Goal: Task Accomplishment & Management: Complete application form

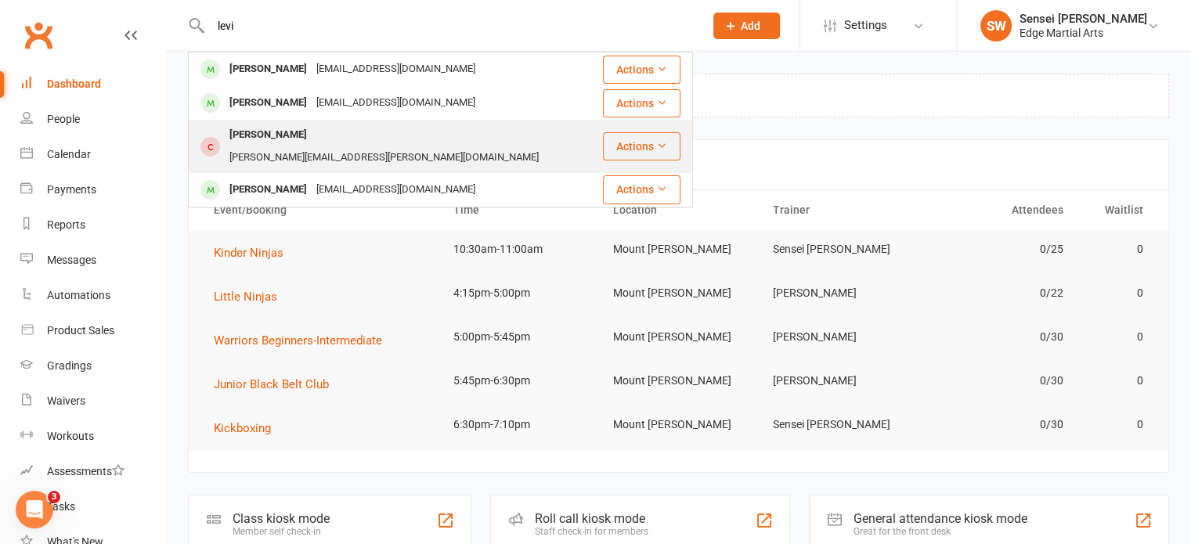
type input "levi"
click at [260, 137] on div "[PERSON_NAME]" at bounding box center [268, 135] width 87 height 23
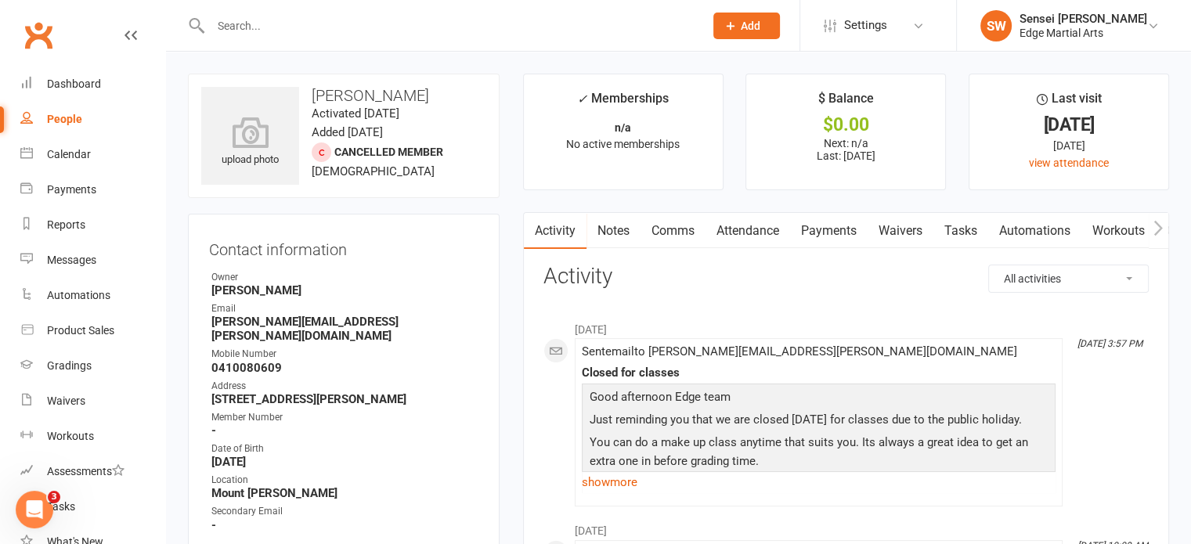
click at [67, 115] on div "People" at bounding box center [64, 119] width 35 height 13
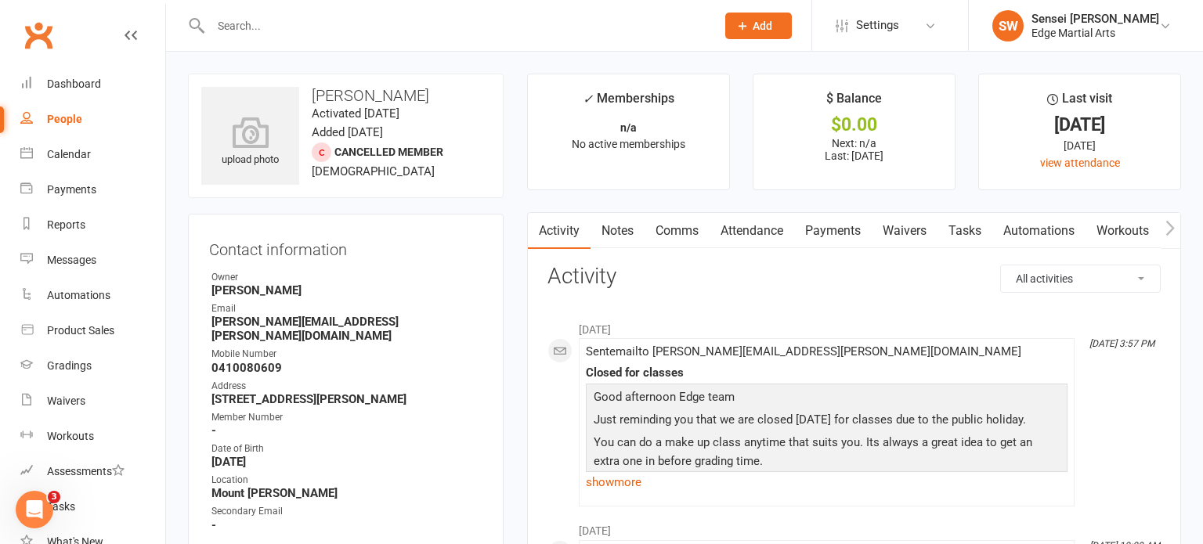
select select "100"
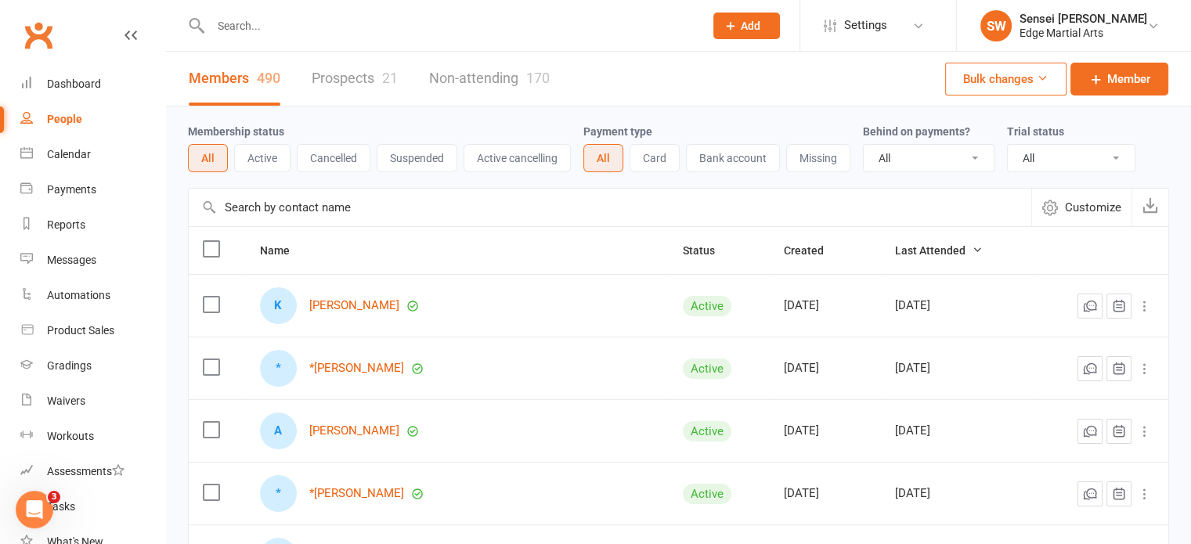
click at [360, 83] on link "Prospects 21" at bounding box center [355, 79] width 86 height 54
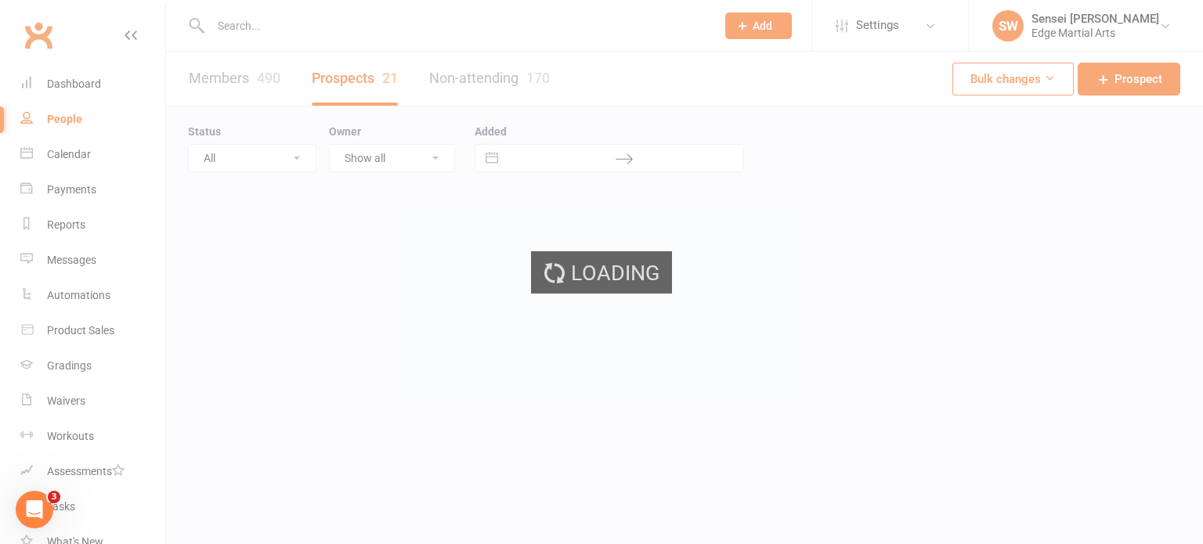
select select "50"
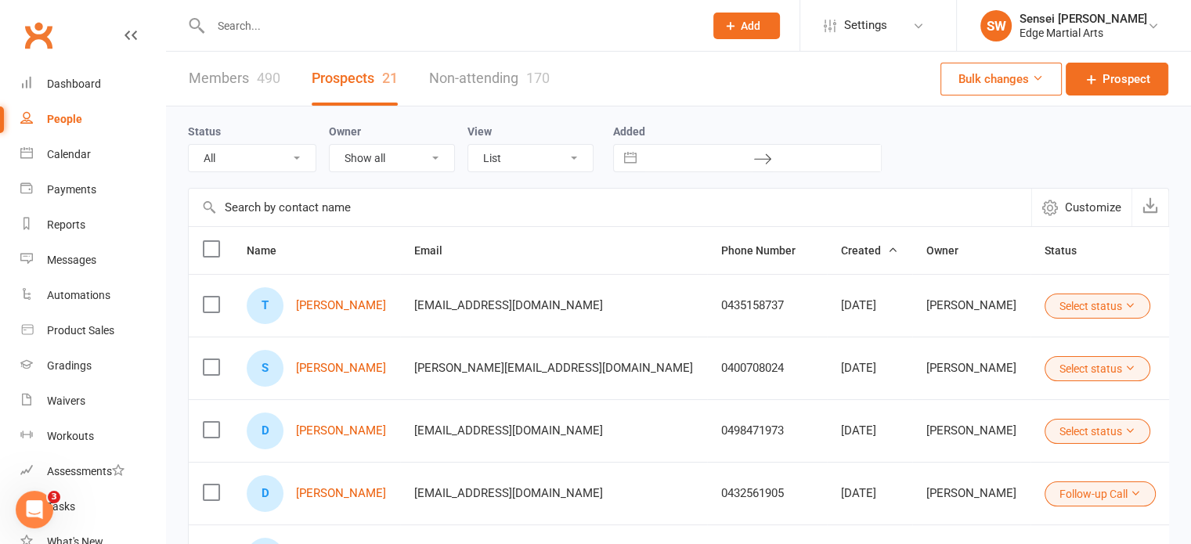
click at [741, 24] on span "Add" at bounding box center [751, 26] width 20 height 13
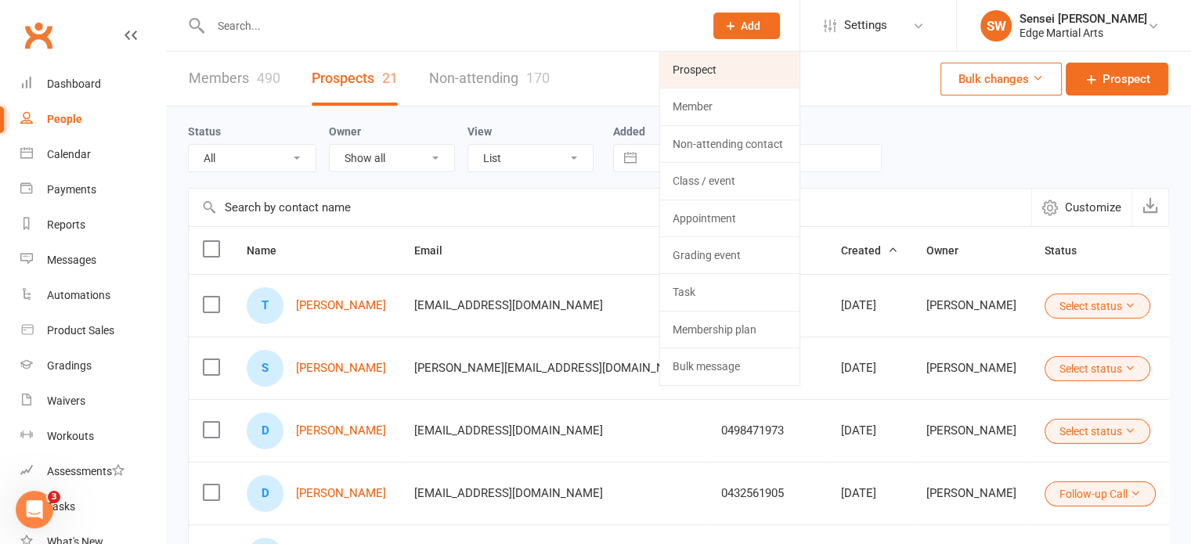
click at [707, 62] on link "Prospect" at bounding box center [729, 70] width 139 height 36
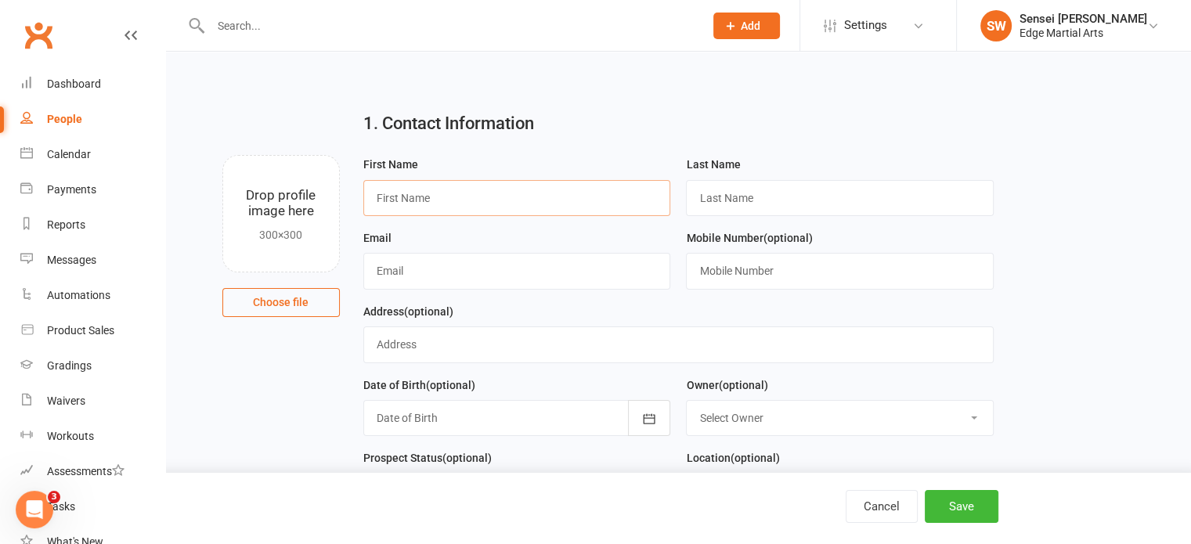
click at [410, 180] on input "text" at bounding box center [517, 198] width 308 height 36
type input "[PERSON_NAME]"
type input "[EMAIL_ADDRESS][PERSON_NAME][DOMAIN_NAME]"
type input "0458796746"
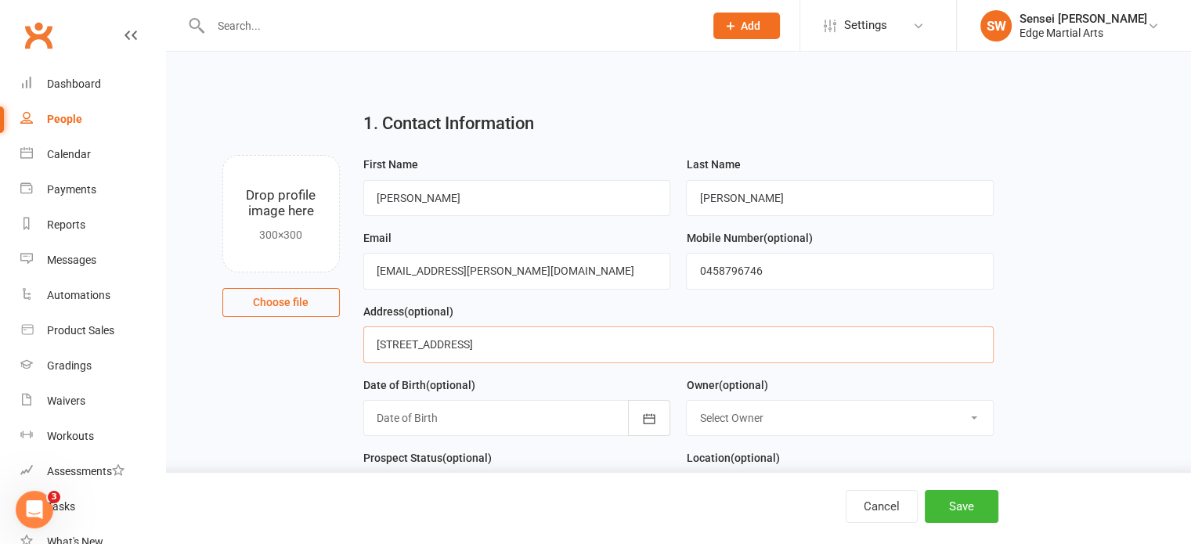
type input "[STREET_ADDRESS]"
click at [646, 419] on icon "button" at bounding box center [649, 419] width 16 height 16
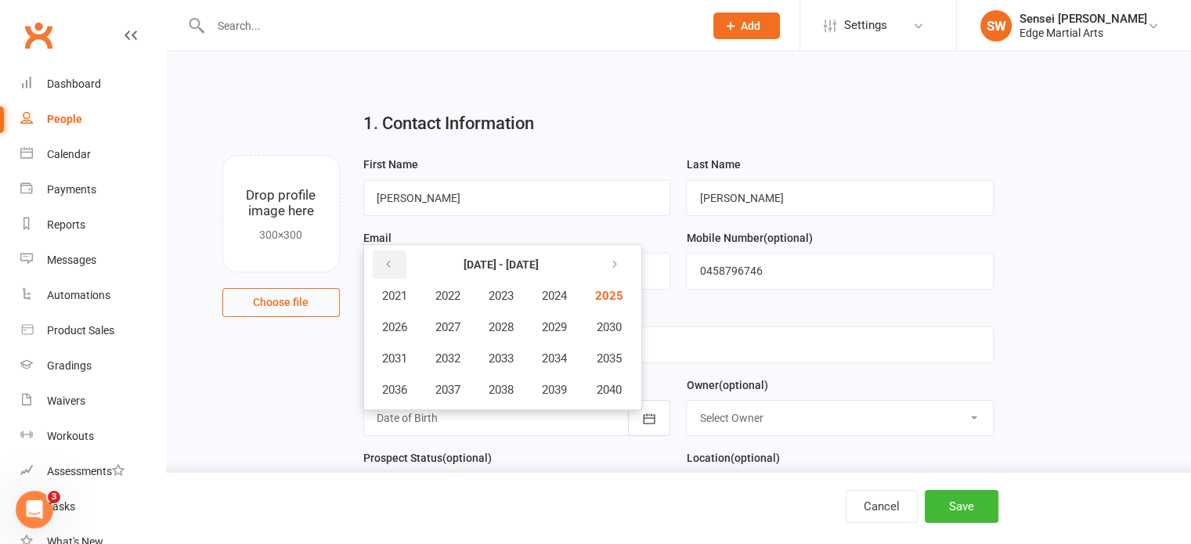
click at [395, 268] on button "button" at bounding box center [390, 265] width 34 height 28
click at [395, 387] on span "2016" at bounding box center [394, 390] width 25 height 14
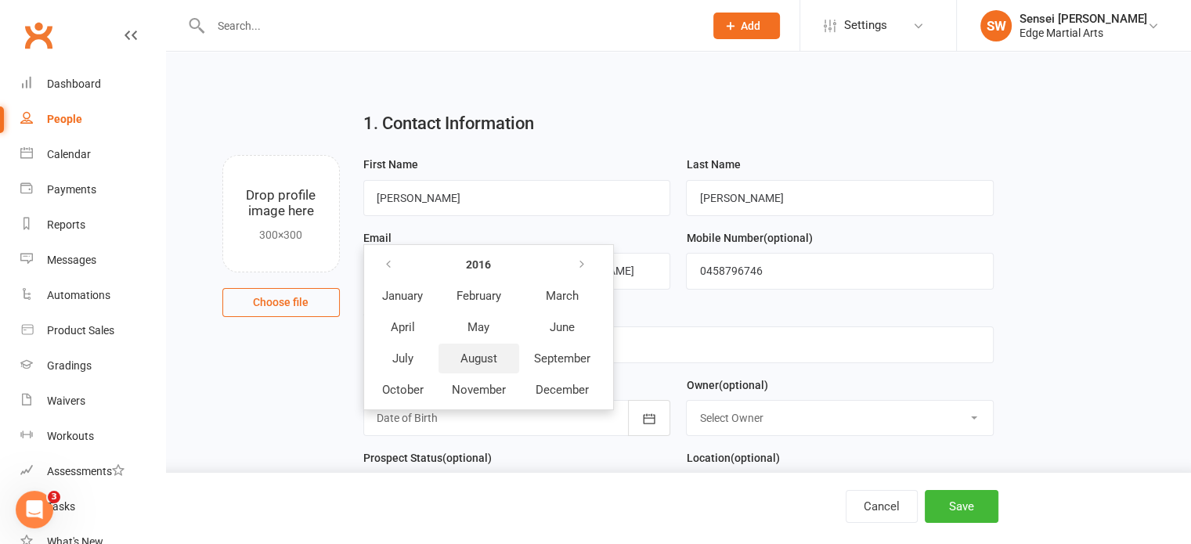
click at [473, 356] on span "August" at bounding box center [479, 359] width 37 height 14
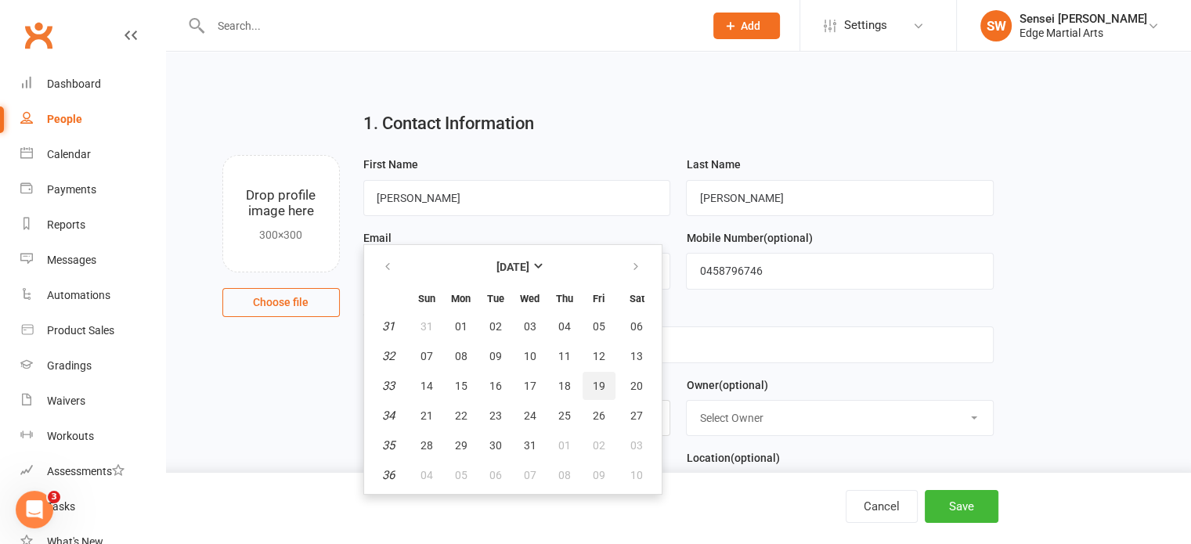
click at [593, 380] on span "19" at bounding box center [599, 386] width 13 height 13
type input "[DATE]"
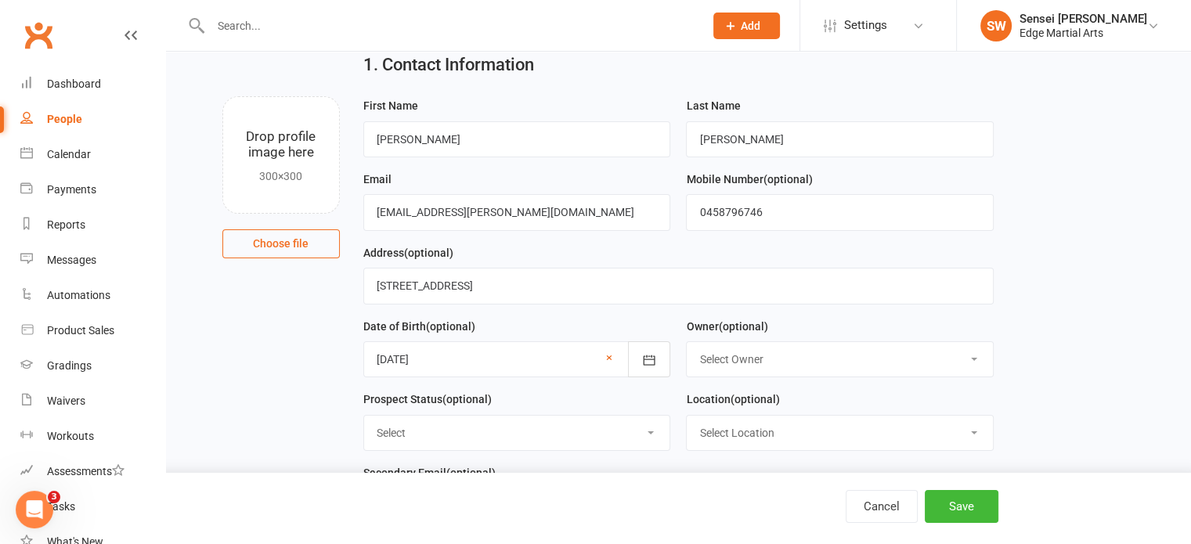
scroll to position [60, 0]
click at [784, 355] on select "Select Owner [PERSON_NAME] [PERSON_NAME] Sensei [PERSON_NAME] [PERSON_NAME]" at bounding box center [840, 359] width 306 height 34
select select "0"
click at [687, 342] on select "Select Owner [PERSON_NAME] [PERSON_NAME] Sensei [PERSON_NAME] [PERSON_NAME]" at bounding box center [840, 359] width 306 height 34
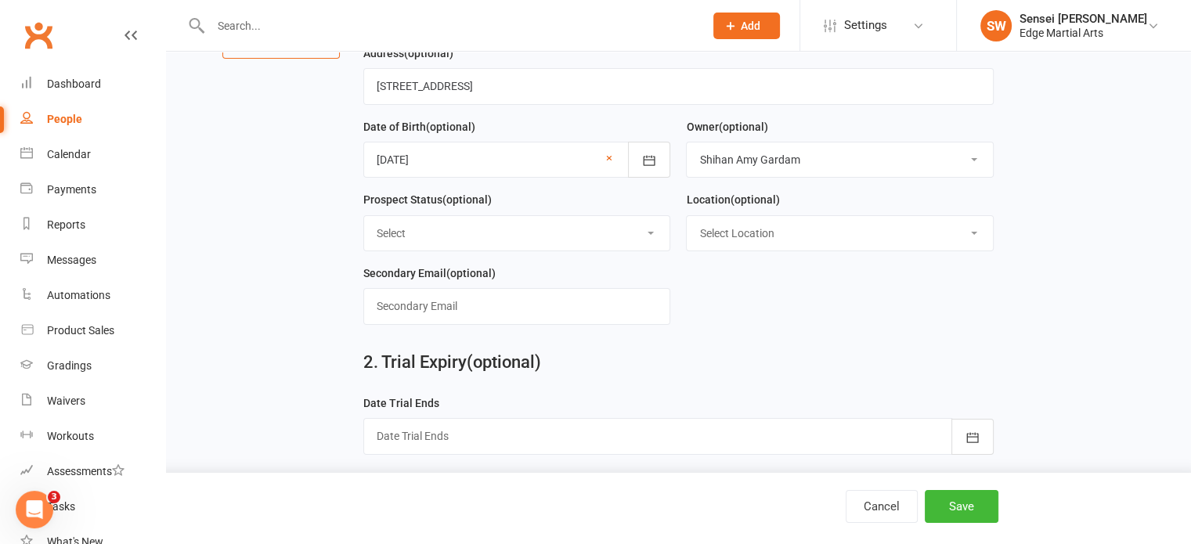
scroll to position [260, 0]
click at [739, 221] on select "Select Location [GEOGRAPHIC_DATA][PERSON_NAME]" at bounding box center [840, 232] width 306 height 34
select select "0"
click at [687, 215] on select "Select Location [GEOGRAPHIC_DATA][PERSON_NAME]" at bounding box center [840, 232] width 306 height 34
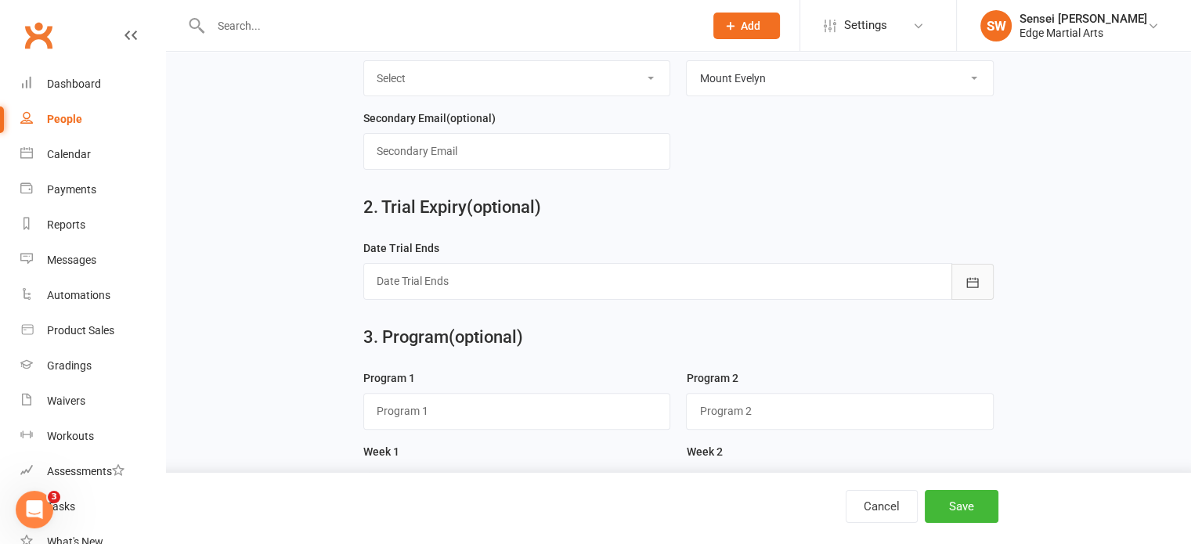
drag, startPoint x: 999, startPoint y: 266, endPoint x: 966, endPoint y: 279, distance: 36.2
click at [966, 279] on div "Date Trial Ends [DATE] Sun Mon Tue Wed Thu Fri Sat 40 28 29 30 01 02 03 04 41 0…" at bounding box center [679, 276] width 646 height 74
click at [966, 279] on icon "button" at bounding box center [973, 283] width 16 height 16
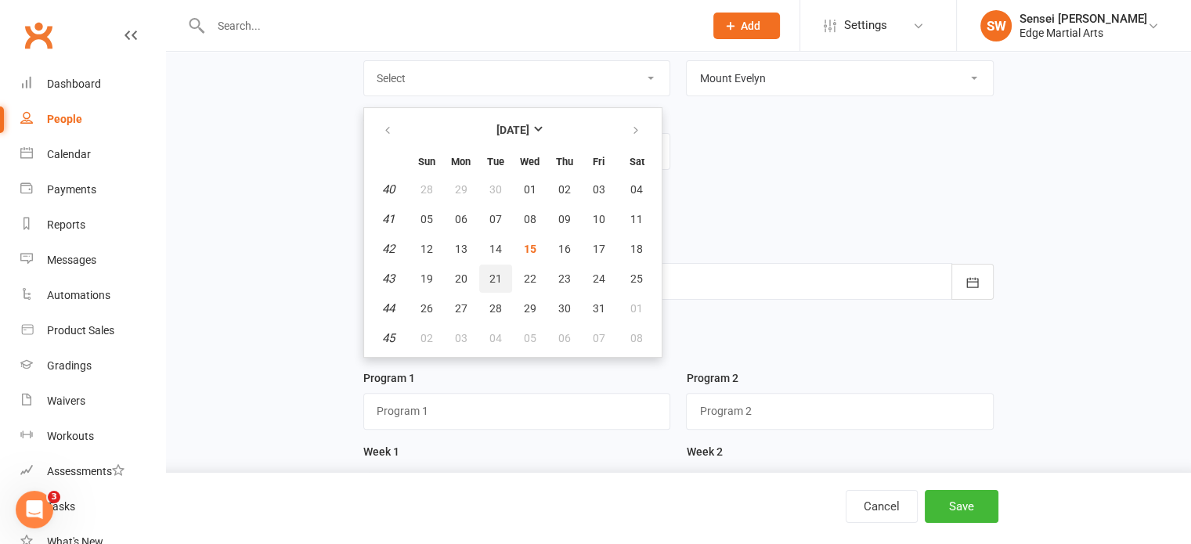
click at [490, 273] on span "21" at bounding box center [496, 279] width 13 height 13
type input "[DATE]"
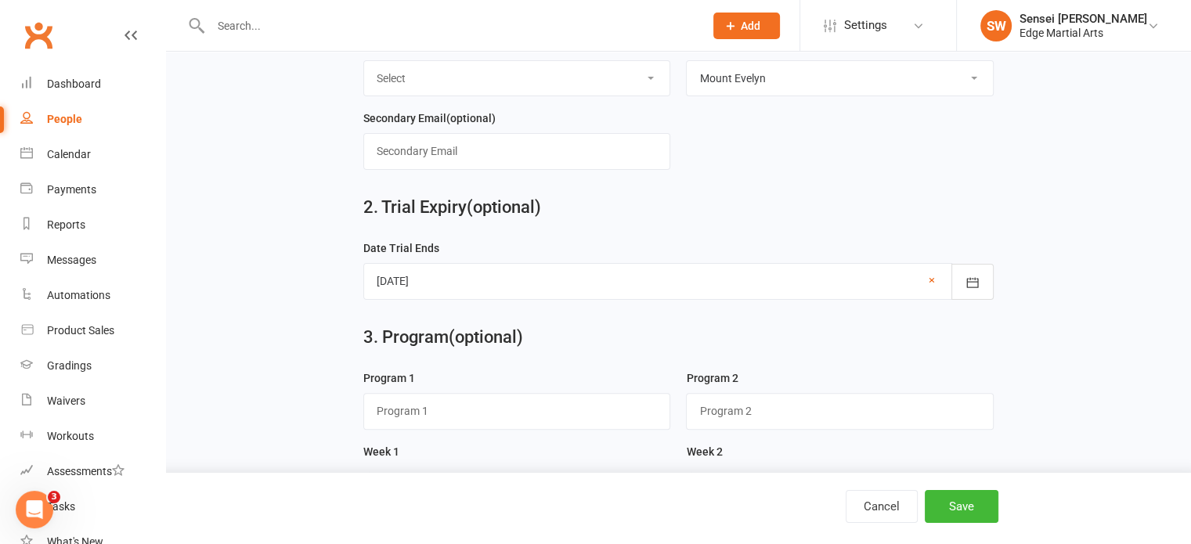
scroll to position [620, 0]
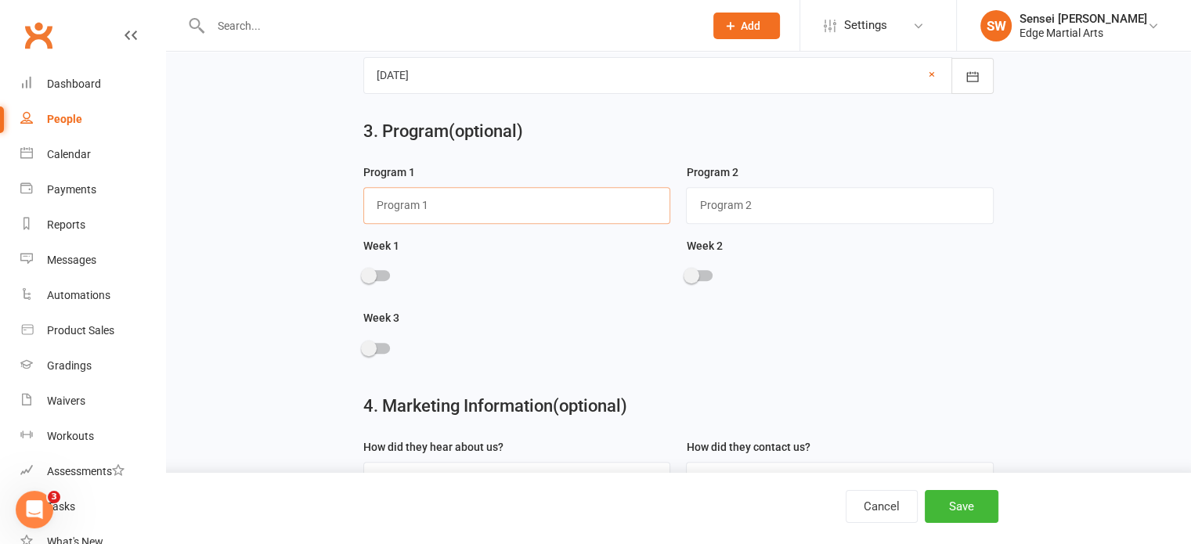
click at [406, 199] on input "text" at bounding box center [517, 205] width 308 height 36
type input "Warriors"
click at [378, 276] on div at bounding box center [376, 275] width 27 height 11
click at [363, 273] on input "checkbox" at bounding box center [363, 273] width 0 height 0
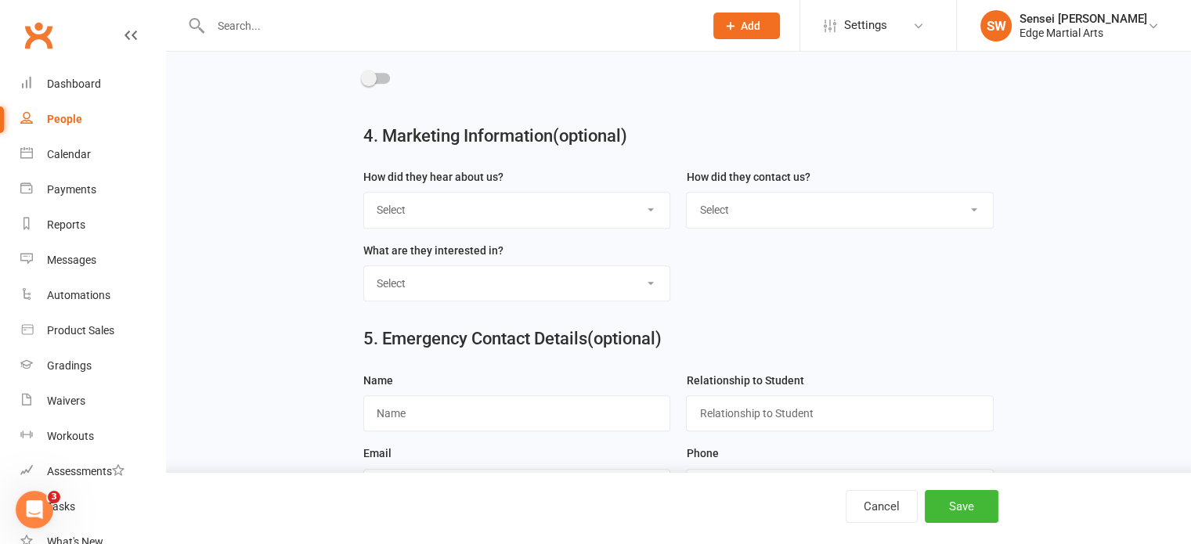
click at [432, 204] on select "Select Google Through A Friend Poster Magazine Walk by Letter Box Drop Facebook" at bounding box center [517, 210] width 306 height 34
select select "Through A Friend"
click at [364, 193] on select "Select Google Through A Friend Poster Magazine Walk by Letter Box Drop Facebook" at bounding box center [517, 210] width 306 height 34
click at [725, 215] on select "Select Phone Email In-Facility" at bounding box center [840, 210] width 306 height 34
select select "In-Facility"
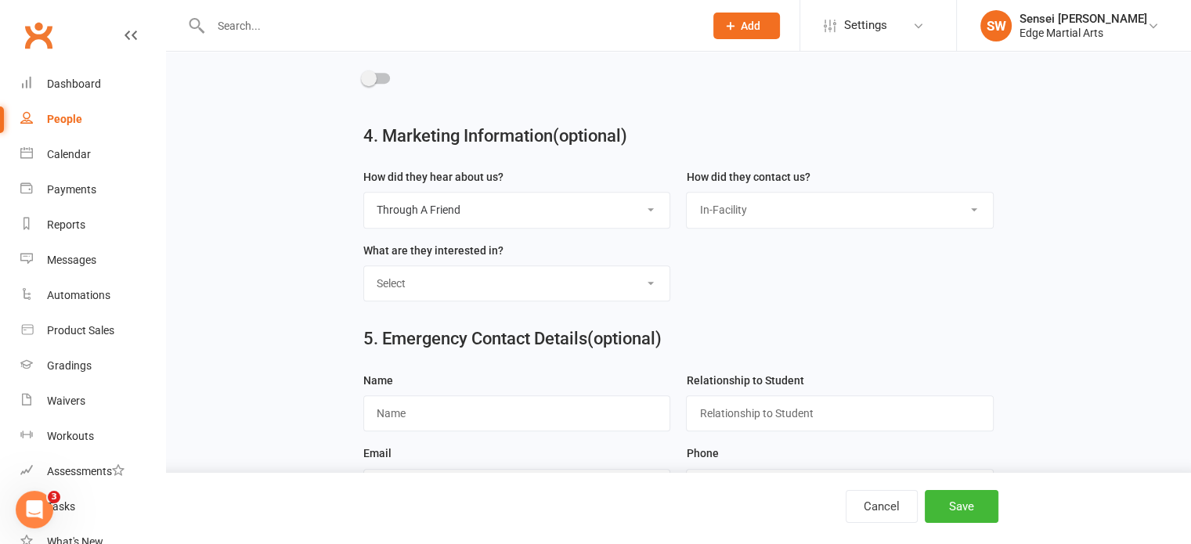
click at [687, 193] on select "Select Phone Email In-Facility" at bounding box center [840, 210] width 306 height 34
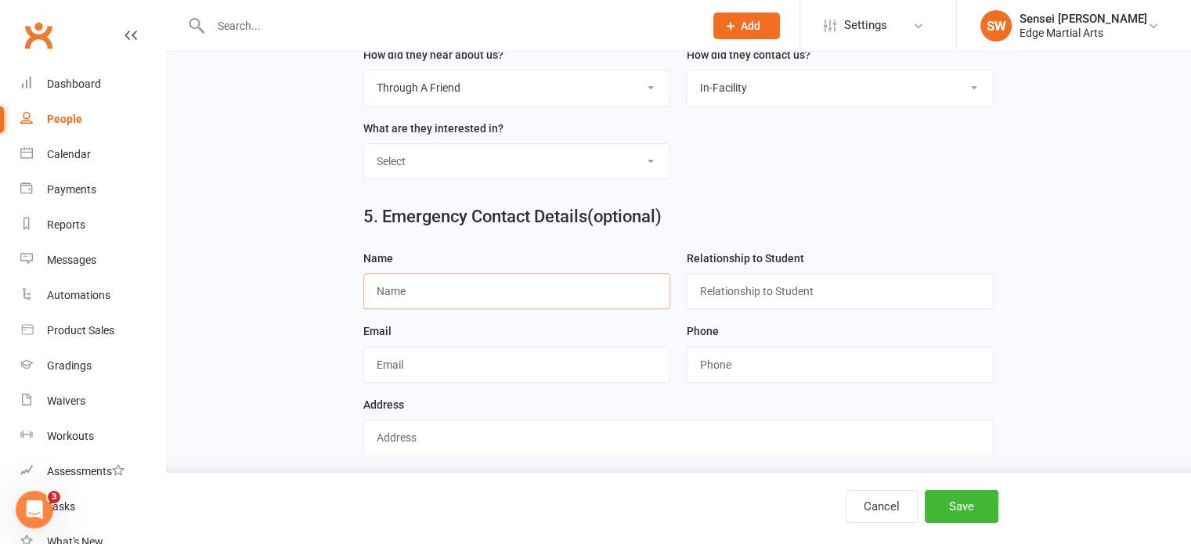
click at [436, 275] on input "text" at bounding box center [517, 291] width 308 height 36
type input "[PERSON_NAME]"
type input "Mum"
click at [962, 493] on button "Save" at bounding box center [962, 506] width 74 height 33
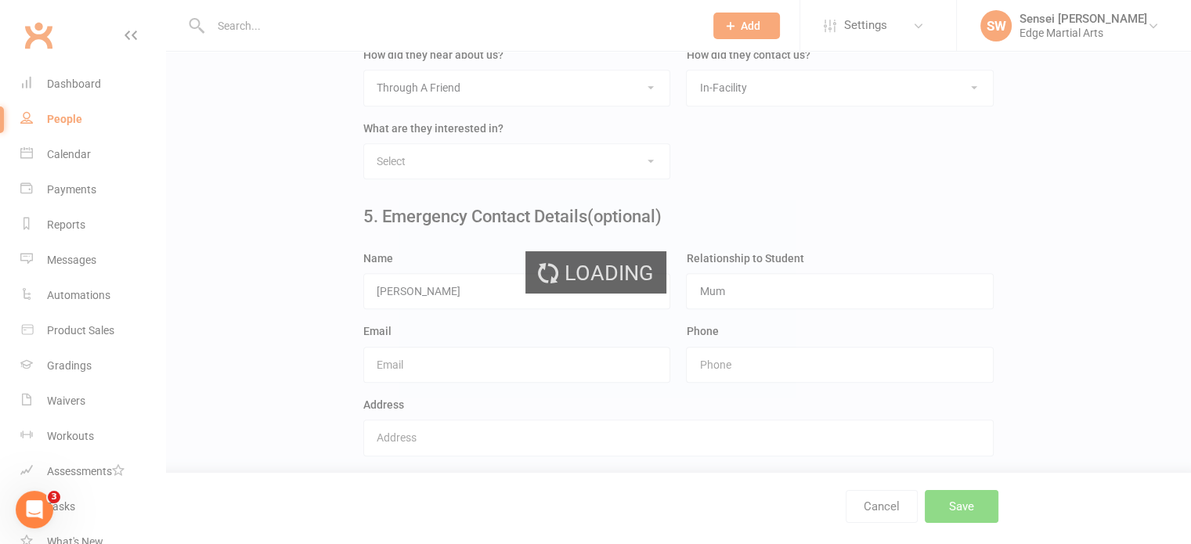
scroll to position [0, 0]
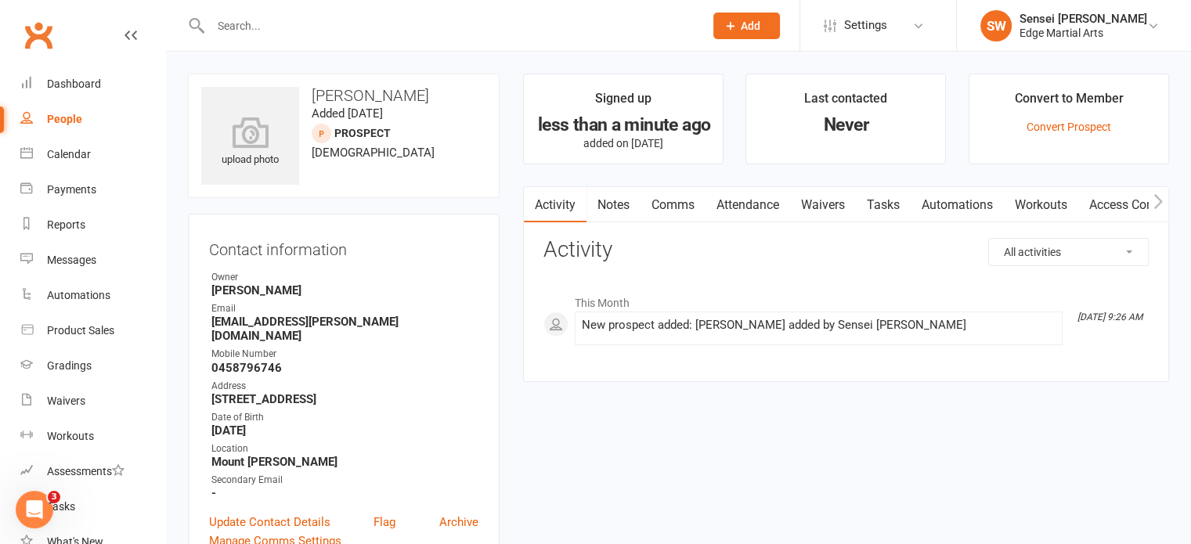
click at [746, 27] on span "Add" at bounding box center [751, 26] width 20 height 13
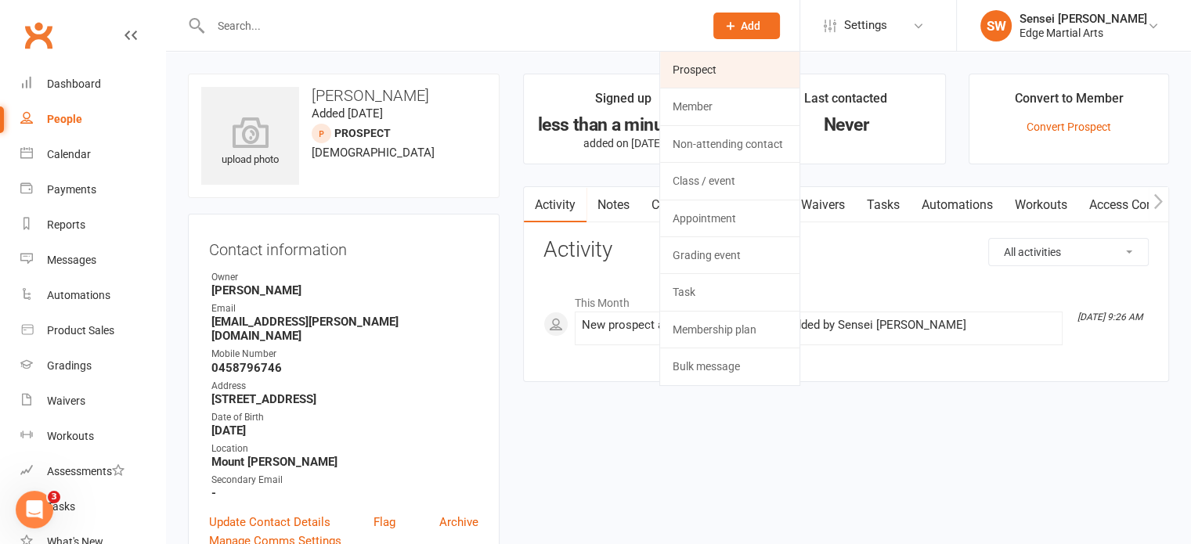
click at [725, 67] on link "Prospect" at bounding box center [729, 70] width 139 height 36
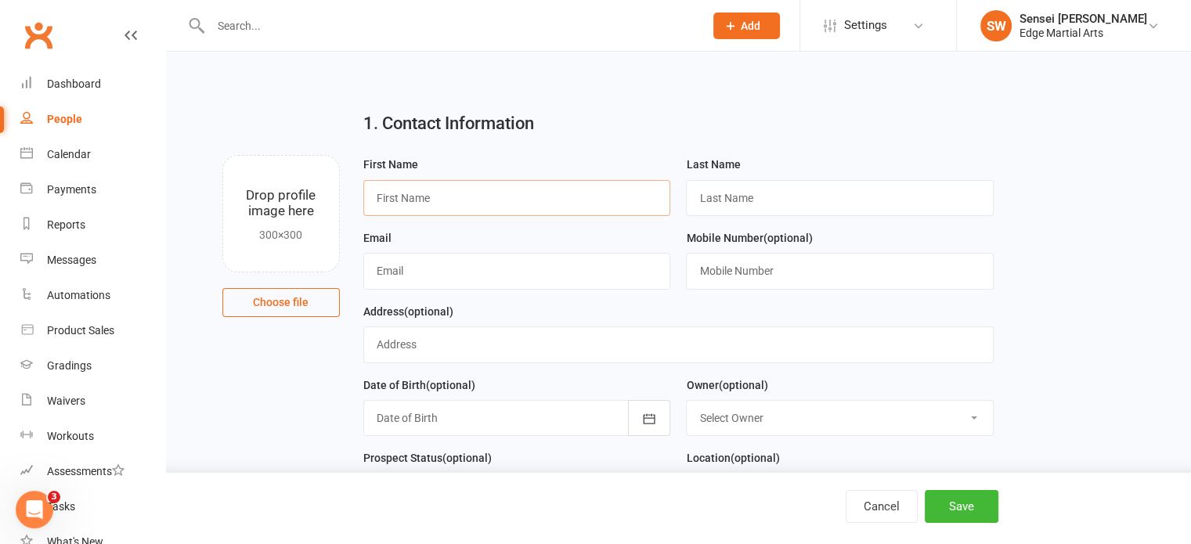
click at [474, 204] on input "text" at bounding box center [517, 198] width 308 height 36
type input "[PERSON_NAME]"
type input "Powne"
type input "[PERSON_NAME][EMAIL_ADDRESS][DOMAIN_NAME]"
type input "0403725700"
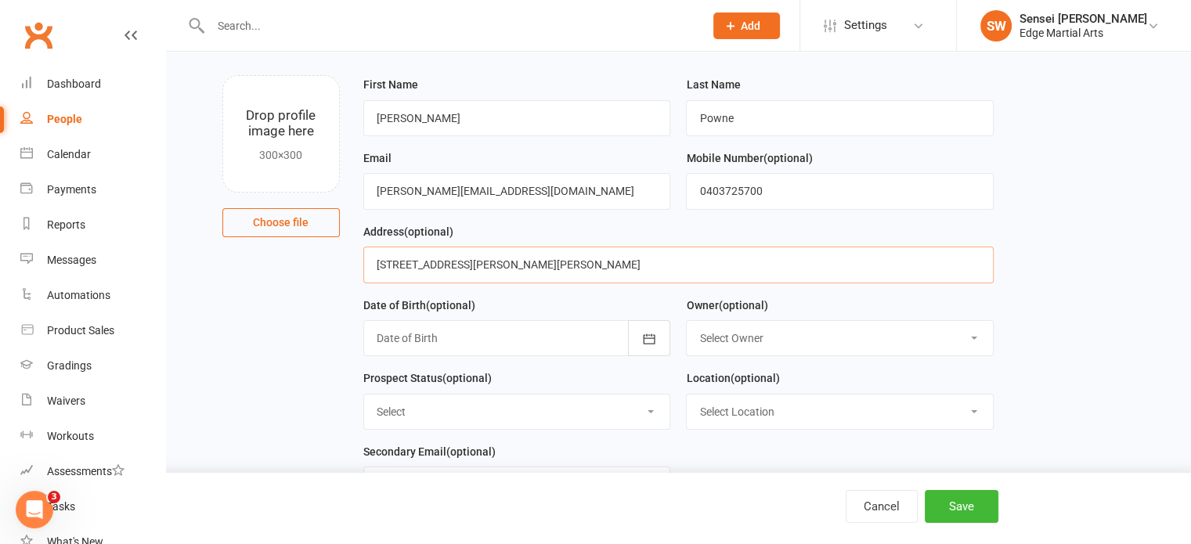
scroll to position [81, 0]
click at [555, 258] on input "[STREET_ADDRESS][PERSON_NAME][PERSON_NAME]" at bounding box center [678, 263] width 631 height 36
type input "[STREET_ADDRESS][PERSON_NAME][PERSON_NAME]"
click at [644, 330] on icon "button" at bounding box center [649, 338] width 16 height 16
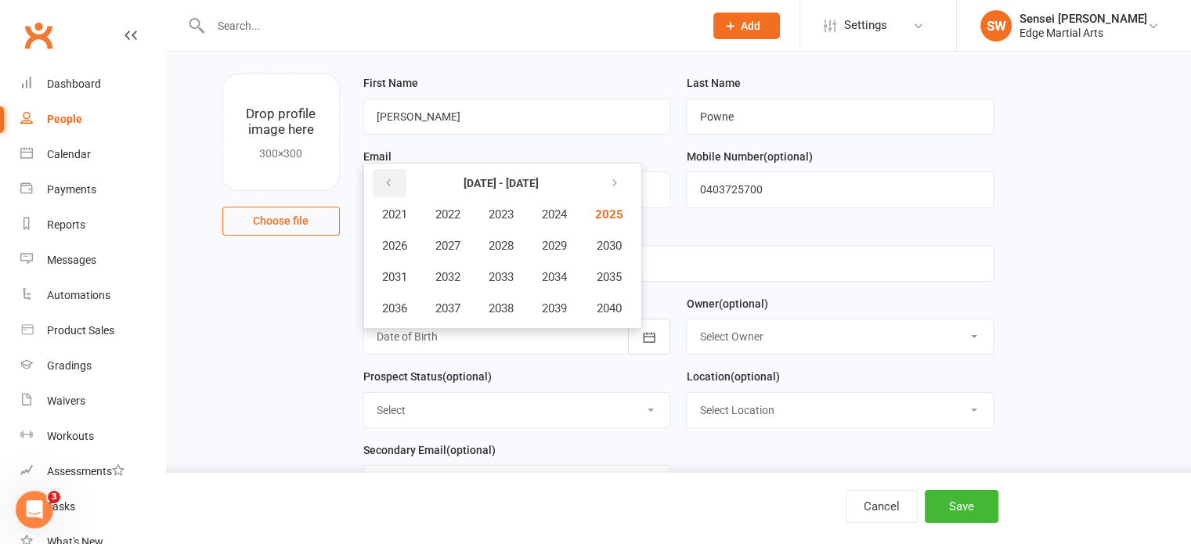
click at [388, 178] on icon "button" at bounding box center [388, 183] width 11 height 13
click at [392, 305] on span "2016" at bounding box center [394, 309] width 25 height 14
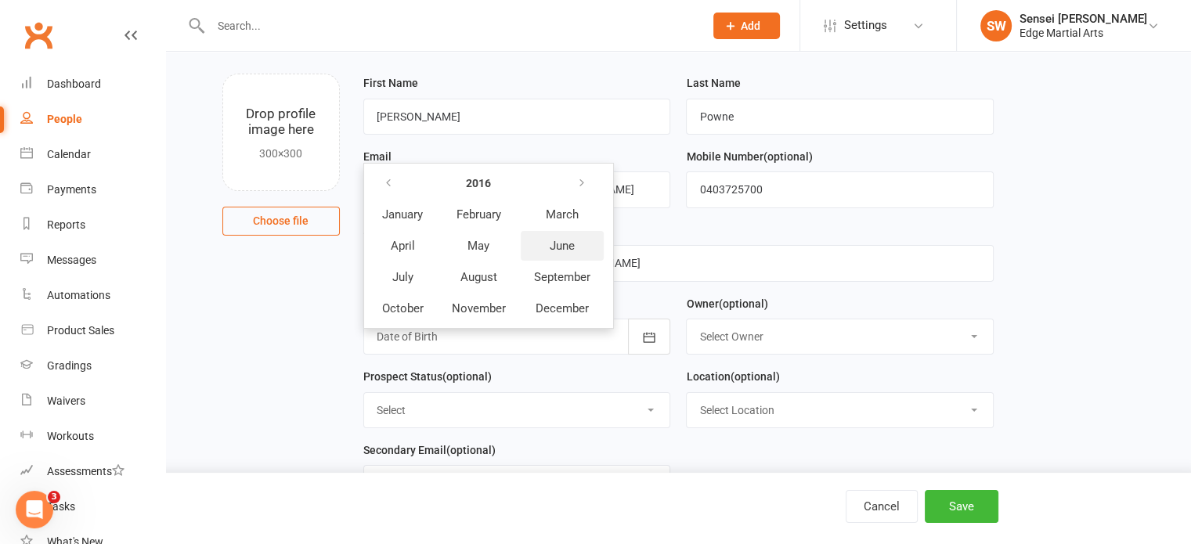
click at [559, 239] on span "June" at bounding box center [562, 246] width 25 height 14
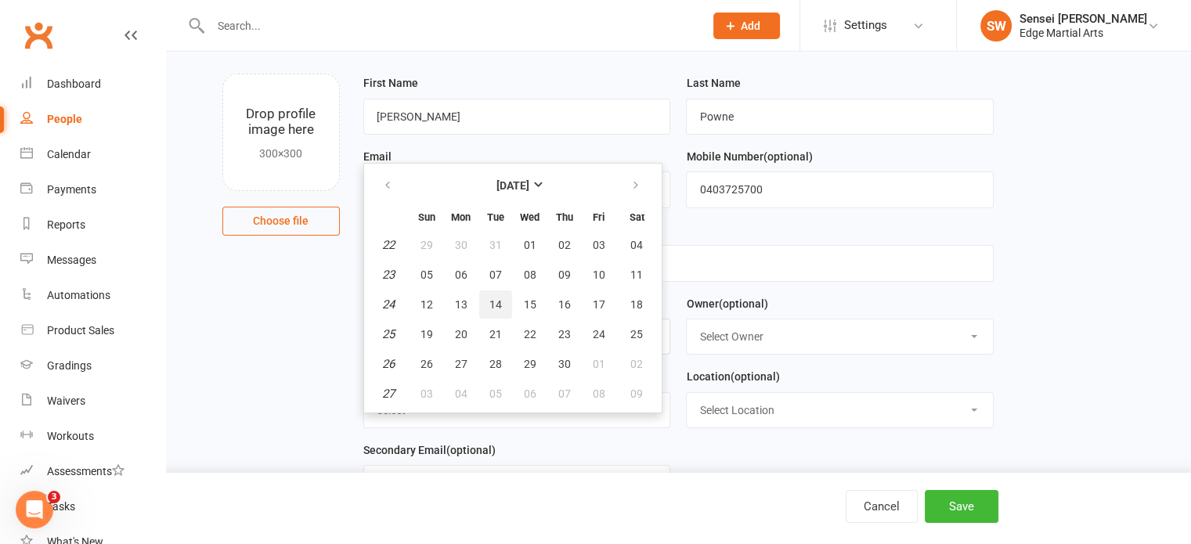
click at [496, 298] on span "14" at bounding box center [496, 304] width 13 height 13
type input "[DATE]"
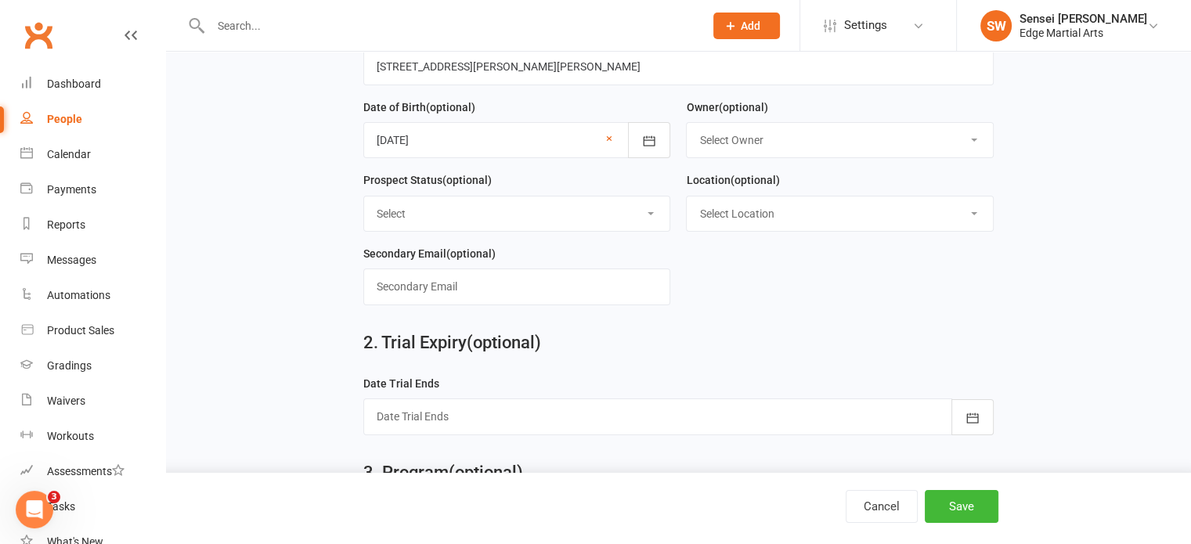
scroll to position [280, 0]
click at [761, 125] on select "Select Owner [PERSON_NAME] [PERSON_NAME] Sensei [PERSON_NAME] [PERSON_NAME]" at bounding box center [840, 138] width 306 height 34
select select "0"
click at [687, 121] on select "Select Owner [PERSON_NAME] [PERSON_NAME] Sensei [PERSON_NAME] [PERSON_NAME]" at bounding box center [840, 138] width 306 height 34
click at [750, 201] on select "Select Location [GEOGRAPHIC_DATA][PERSON_NAME]" at bounding box center [840, 212] width 306 height 34
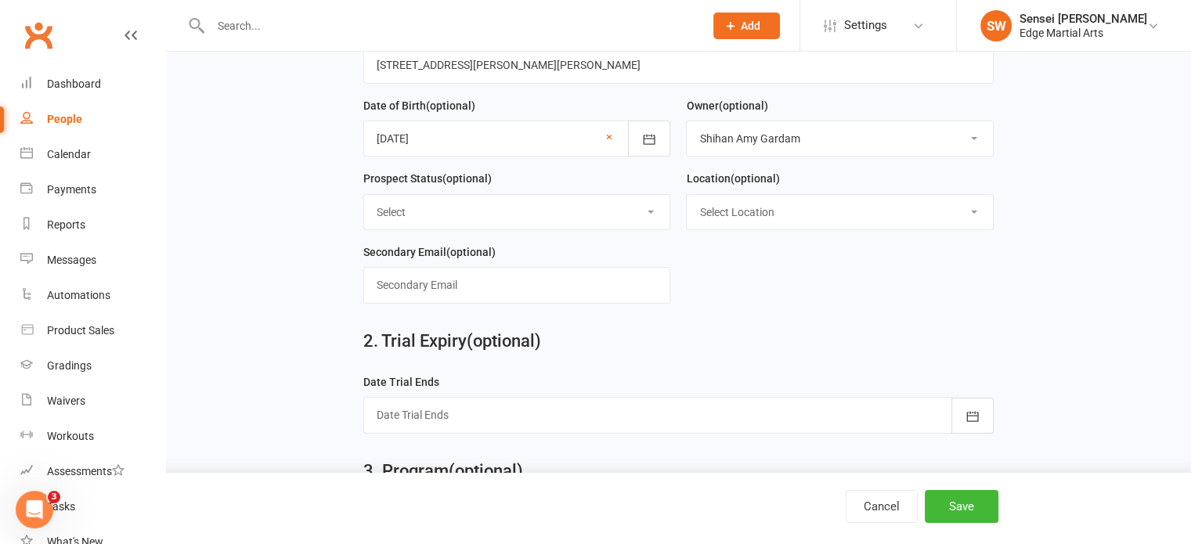
select select "0"
click at [687, 195] on select "Select Location [GEOGRAPHIC_DATA][PERSON_NAME]" at bounding box center [840, 212] width 306 height 34
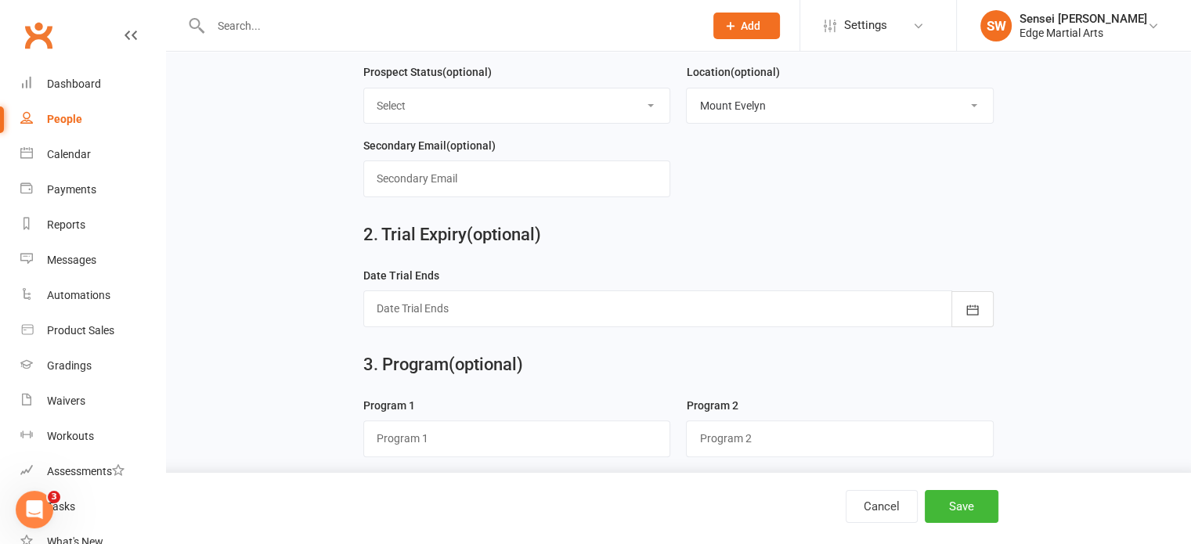
click at [949, 307] on div at bounding box center [678, 309] width 631 height 36
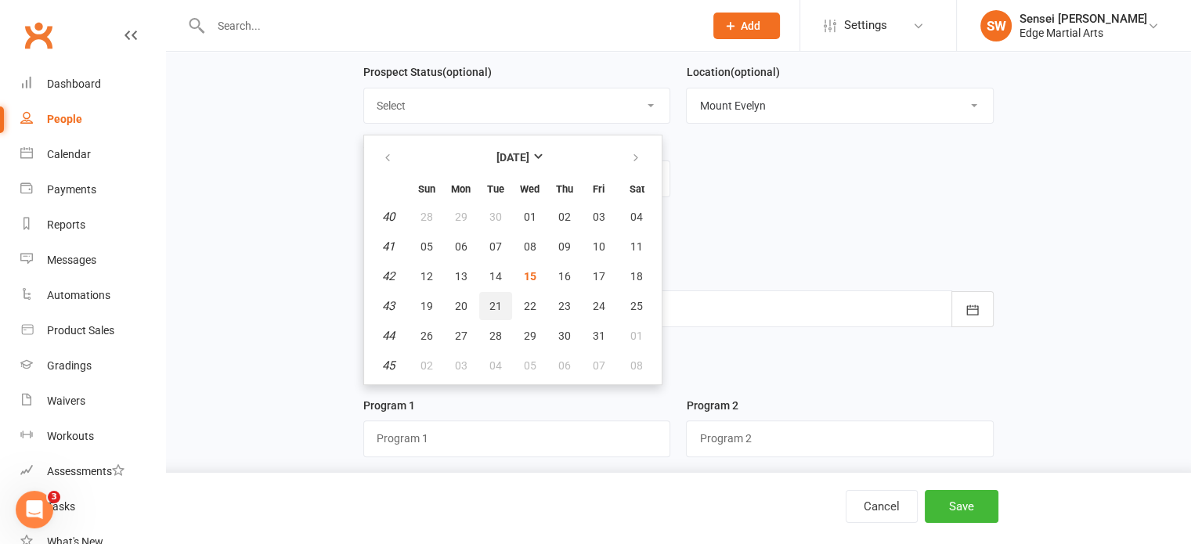
click at [491, 302] on span "21" at bounding box center [496, 306] width 13 height 13
type input "[DATE]"
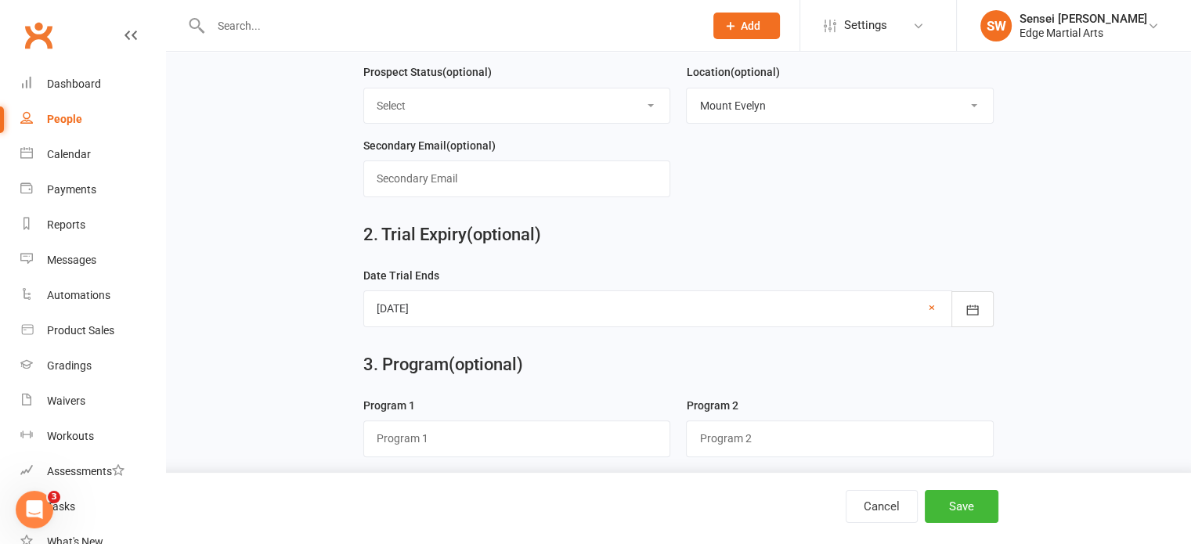
scroll to position [561, 0]
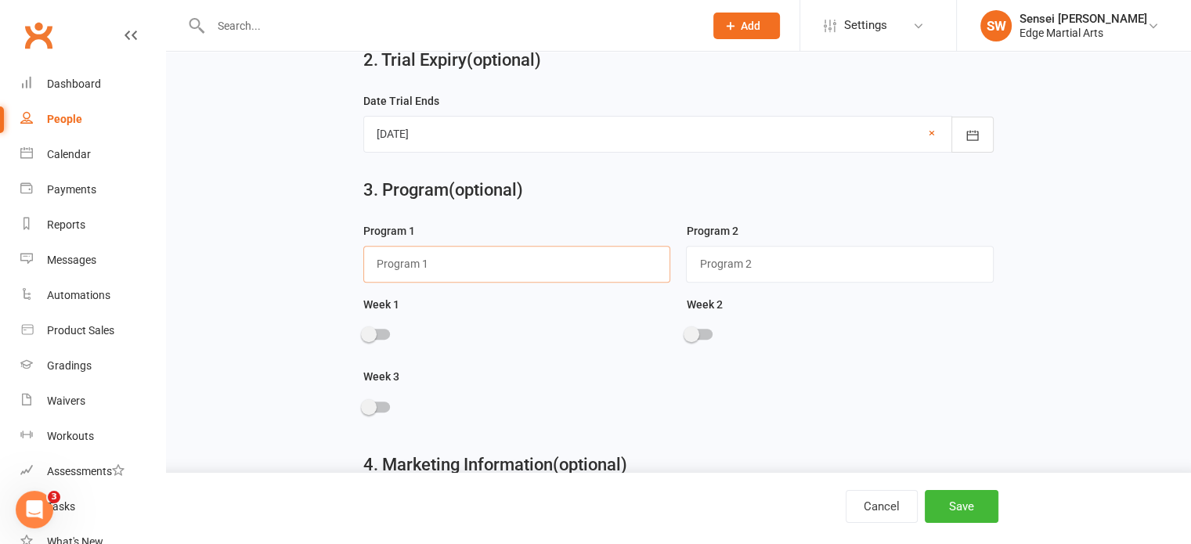
click at [386, 251] on input "text" at bounding box center [517, 264] width 308 height 36
type input "Warriors"
click at [379, 329] on div at bounding box center [376, 334] width 27 height 11
click at [363, 332] on input "checkbox" at bounding box center [363, 332] width 0 height 0
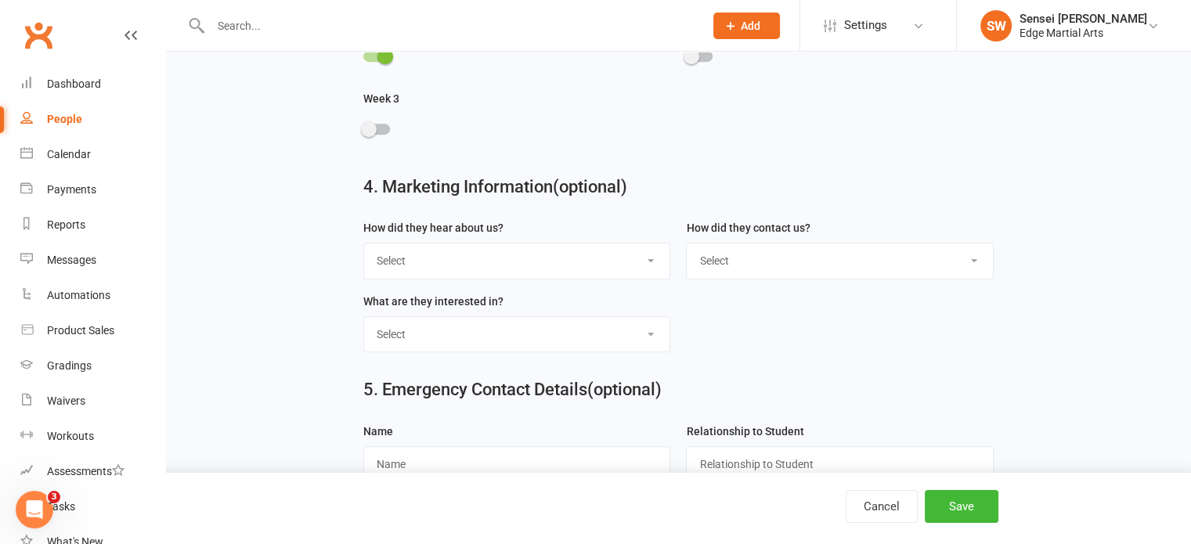
scroll to position [844, 0]
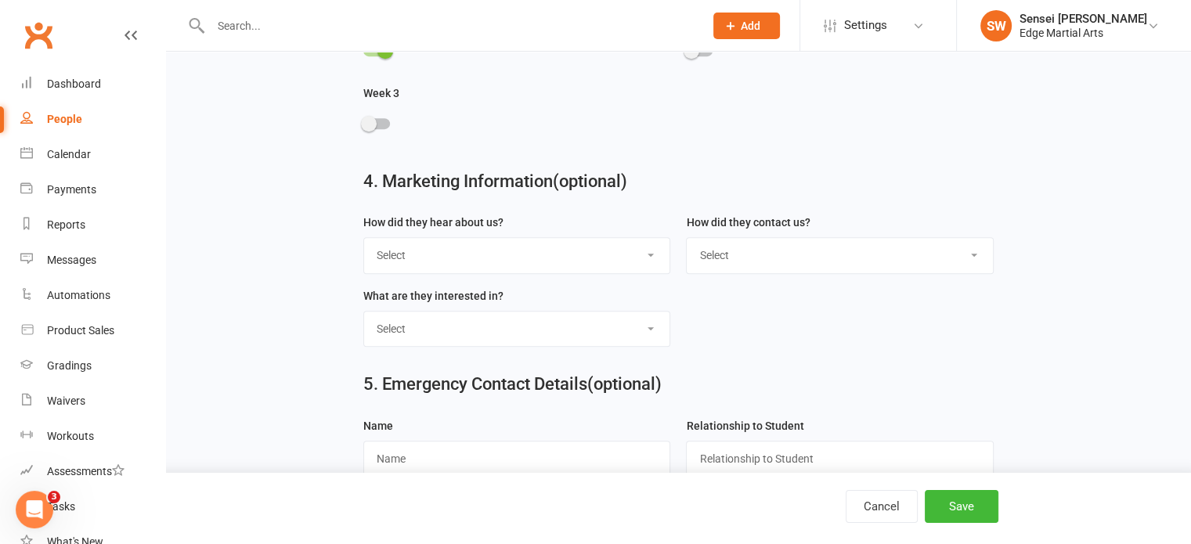
click at [420, 250] on select "Select Google Through A Friend Poster Magazine Walk by Letter Box Drop Facebook" at bounding box center [517, 255] width 306 height 34
select select "Through A Friend"
click at [364, 238] on select "Select Google Through A Friend Poster Magazine Walk by Letter Box Drop Facebook" at bounding box center [517, 255] width 306 height 34
click at [846, 259] on select "Select Phone Email In-Facility" at bounding box center [840, 255] width 306 height 34
select select "Email"
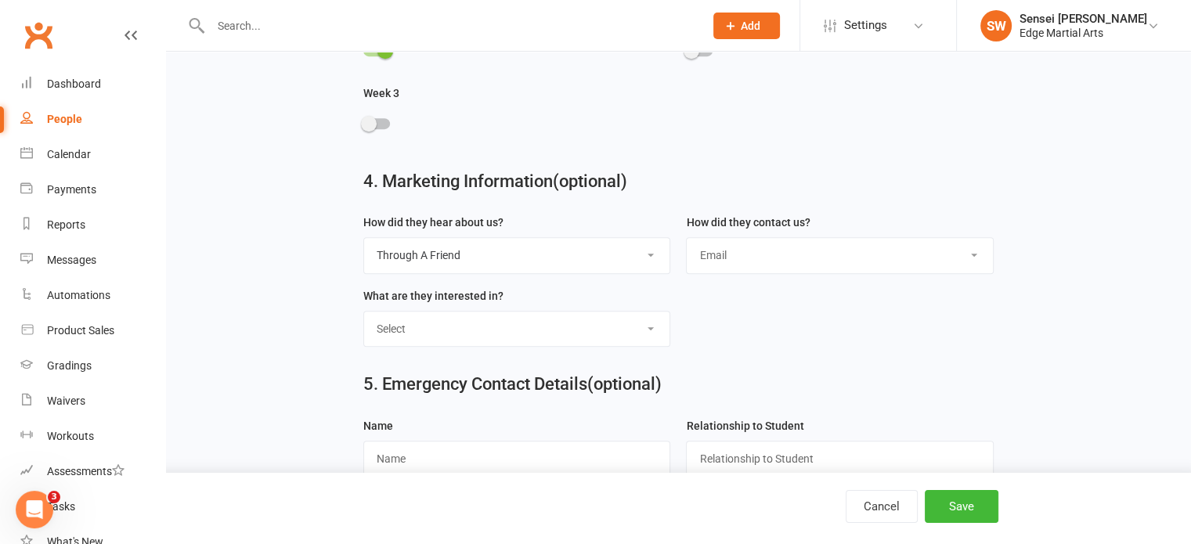
click at [687, 238] on select "Select Phone Email In-Facility" at bounding box center [840, 255] width 306 height 34
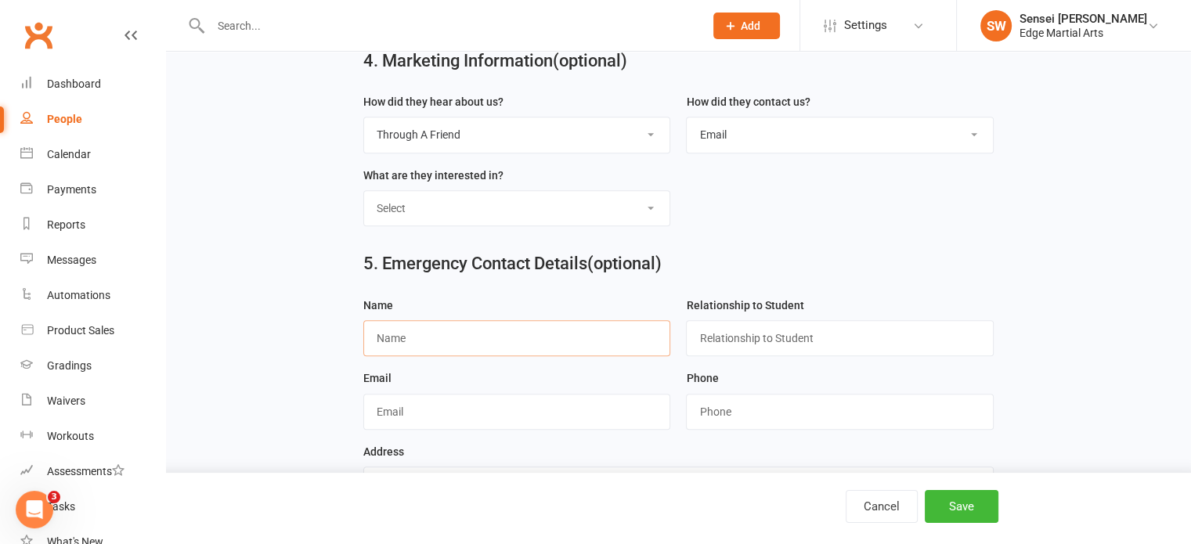
click at [445, 331] on input "text" at bounding box center [517, 338] width 308 height 36
type input "[PERSON_NAME]"
type input "Mum"
click at [947, 497] on button "Save" at bounding box center [962, 506] width 74 height 33
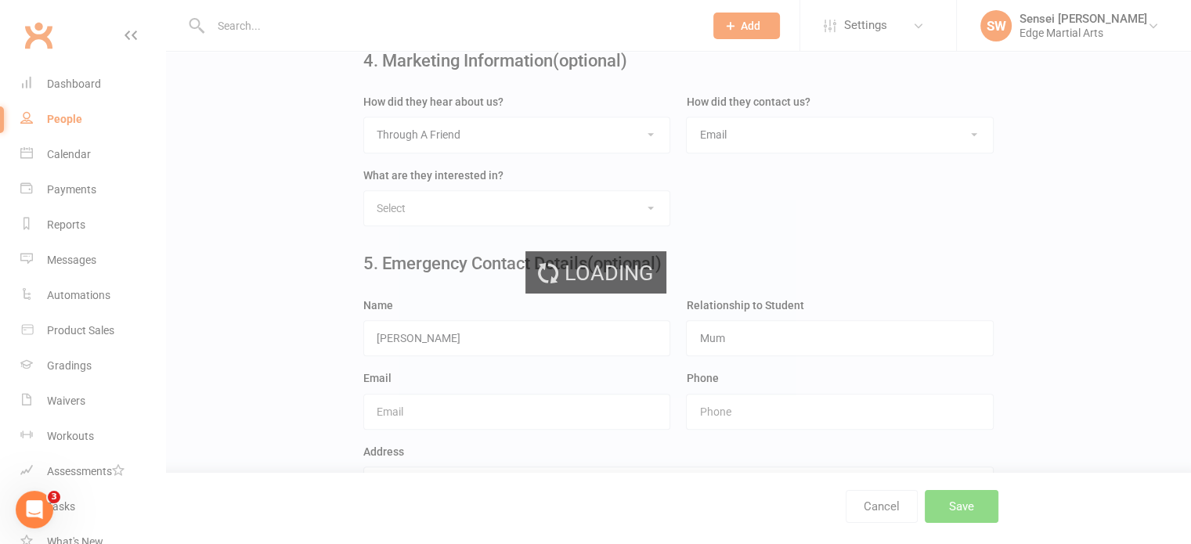
scroll to position [0, 0]
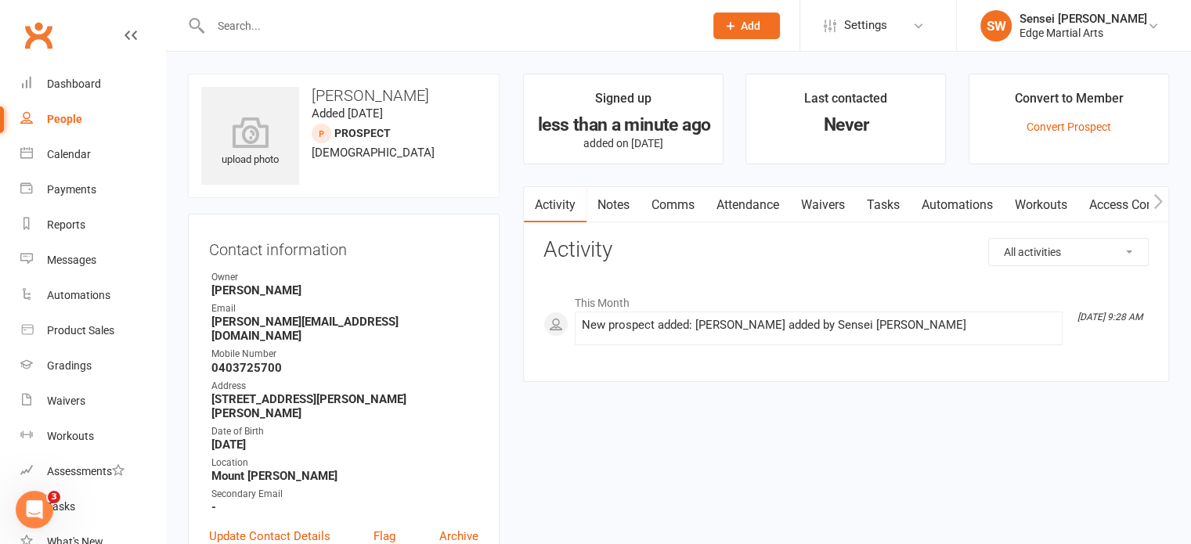
click at [745, 24] on span "Add" at bounding box center [751, 26] width 20 height 13
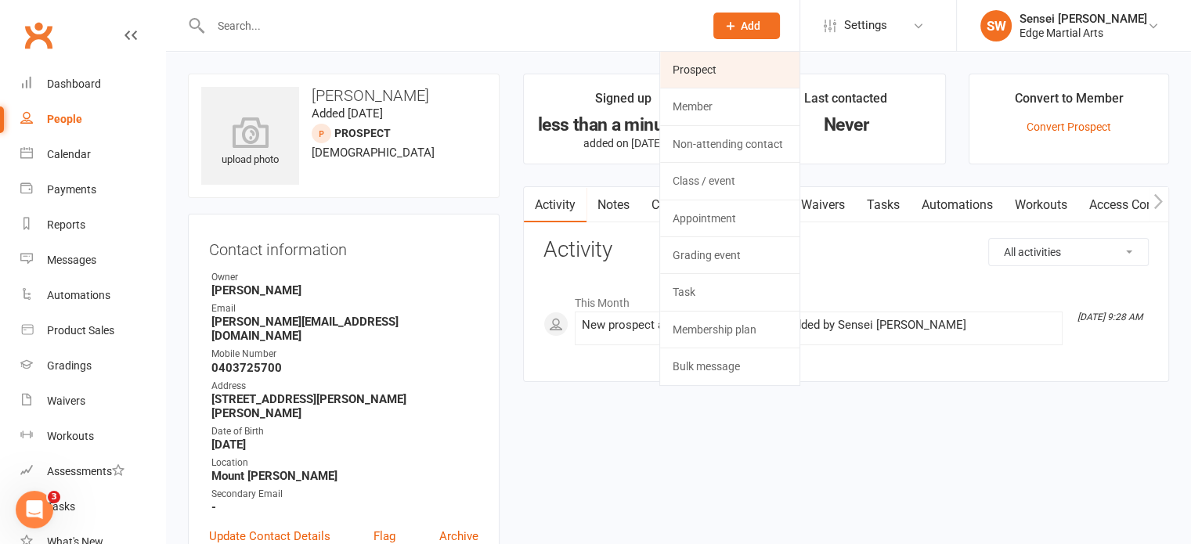
click at [719, 68] on link "Prospect" at bounding box center [729, 70] width 139 height 36
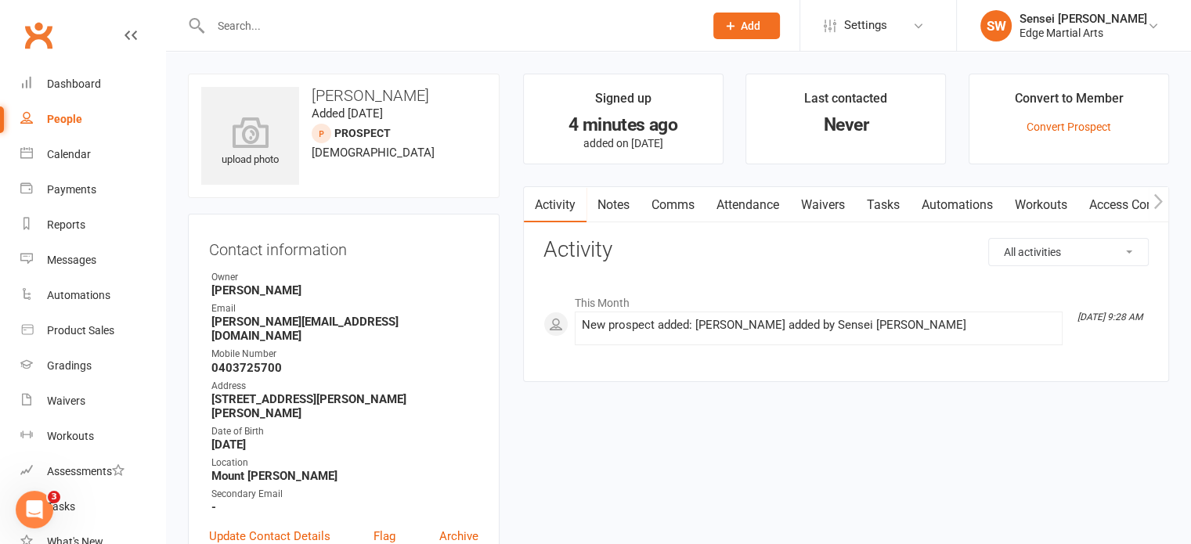
click at [232, 38] on div at bounding box center [440, 25] width 505 height 51
drag, startPoint x: 224, startPoint y: 5, endPoint x: 227, endPoint y: 31, distance: 25.3
click at [227, 31] on div at bounding box center [440, 25] width 505 height 51
click at [227, 31] on input "text" at bounding box center [449, 26] width 487 height 22
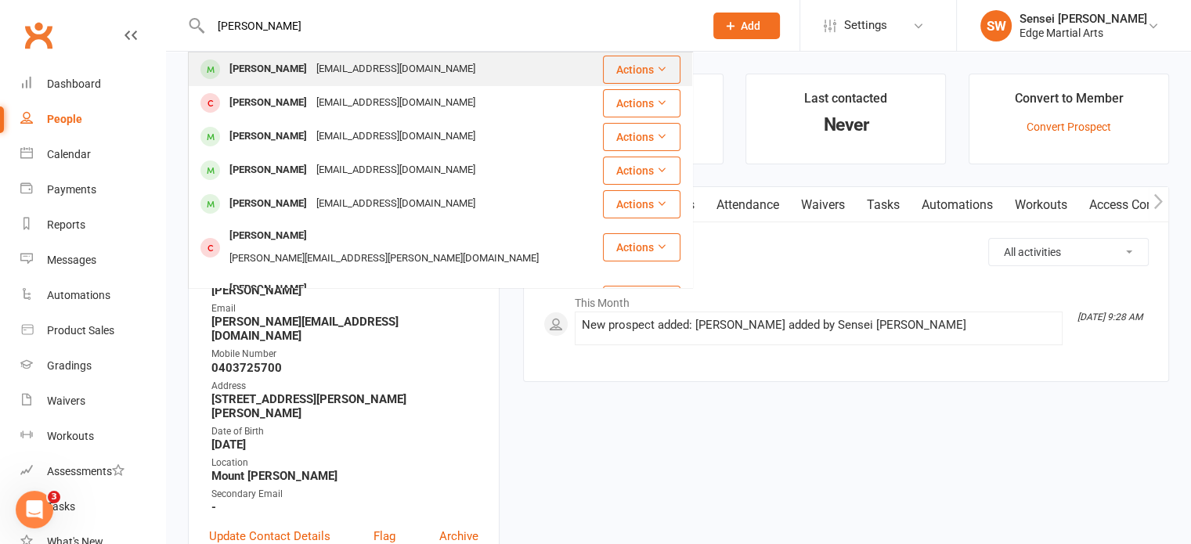
type input "[PERSON_NAME]"
click at [244, 61] on div "[PERSON_NAME]" at bounding box center [268, 69] width 87 height 23
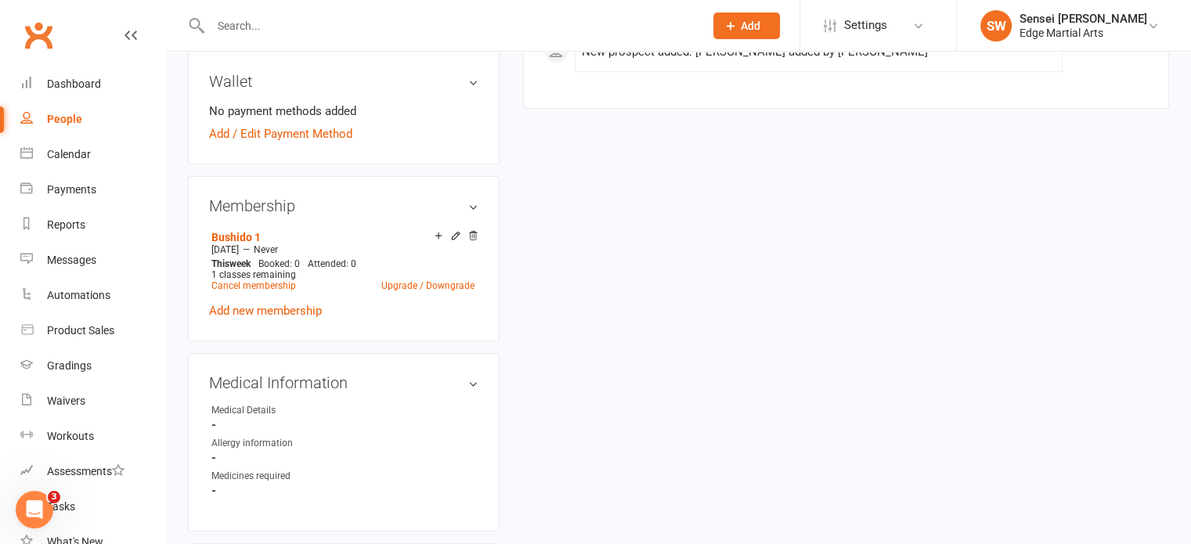
scroll to position [552, 0]
click at [237, 240] on link "Bushido 1" at bounding box center [235, 238] width 49 height 13
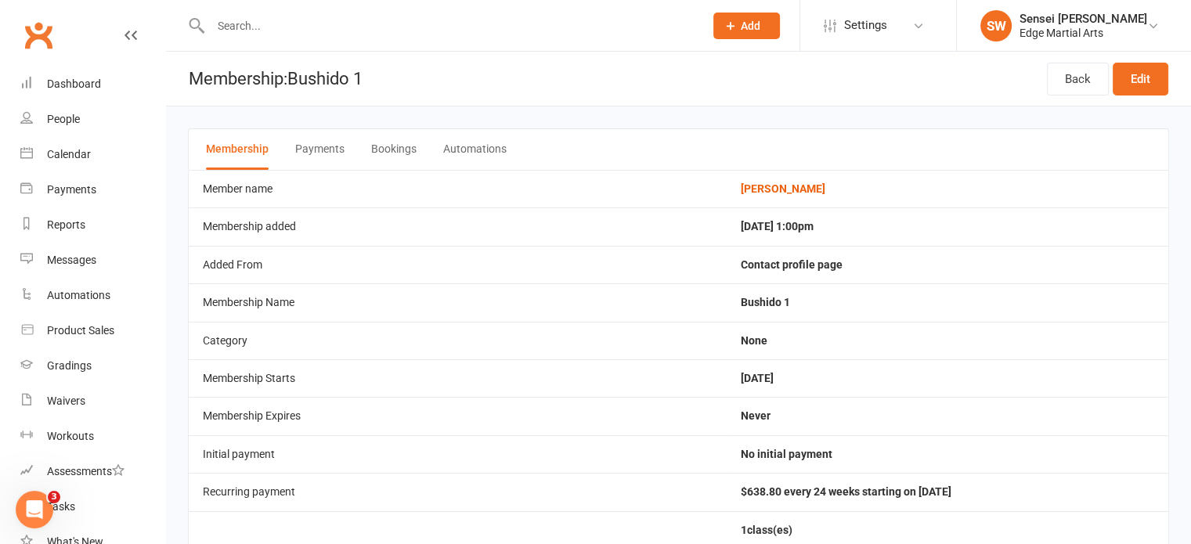
click at [238, 23] on input "text" at bounding box center [449, 26] width 487 height 22
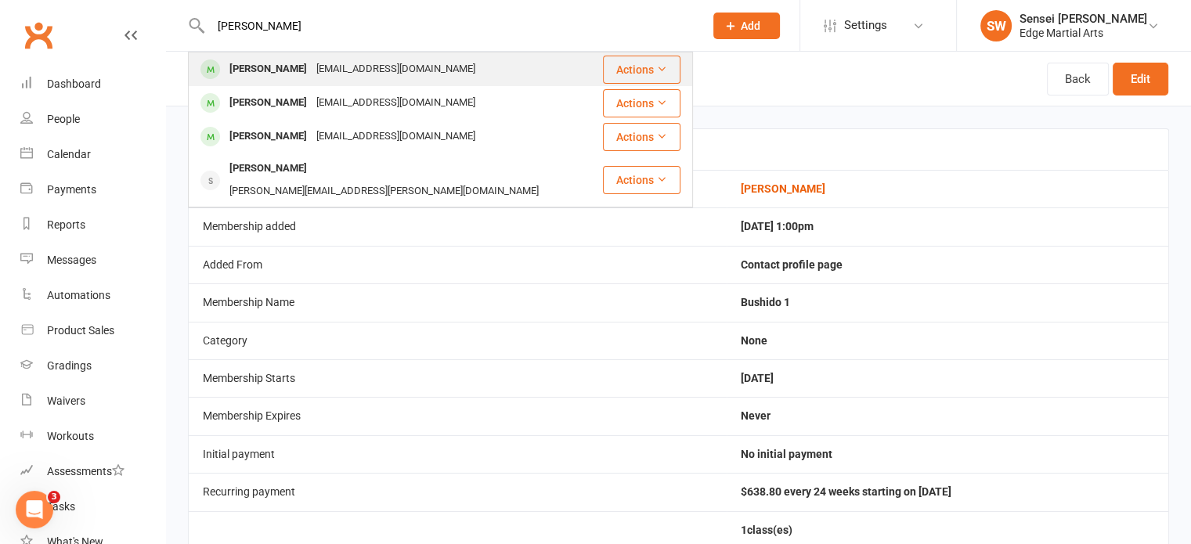
type input "[PERSON_NAME]"
click at [257, 74] on div "[PERSON_NAME]" at bounding box center [268, 69] width 87 height 23
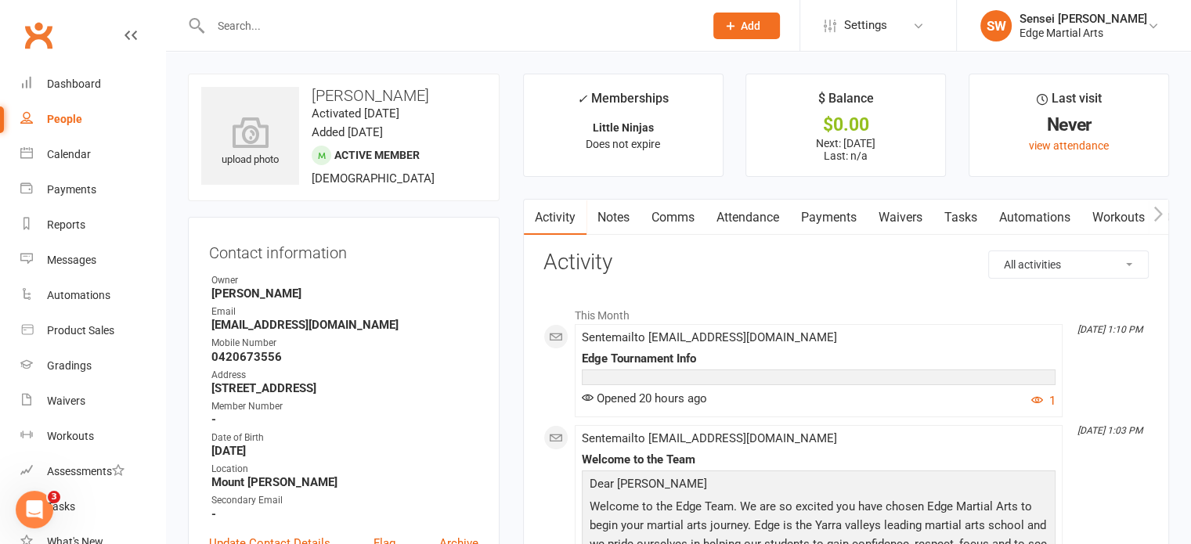
click at [243, 24] on input "text" at bounding box center [449, 26] width 487 height 22
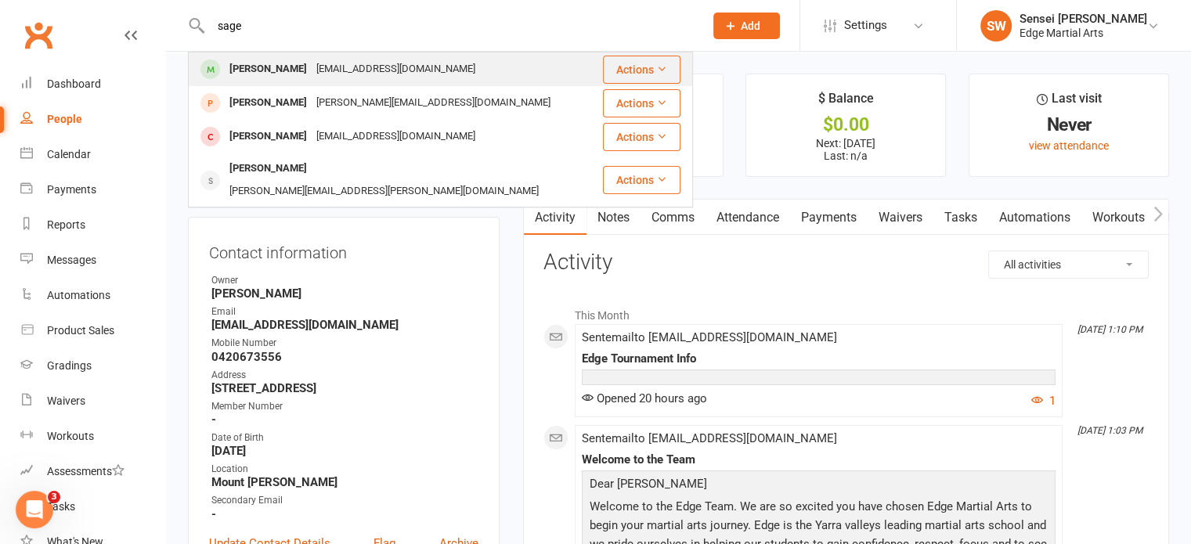
type input "sage"
click at [255, 71] on div "[PERSON_NAME]" at bounding box center [268, 69] width 87 height 23
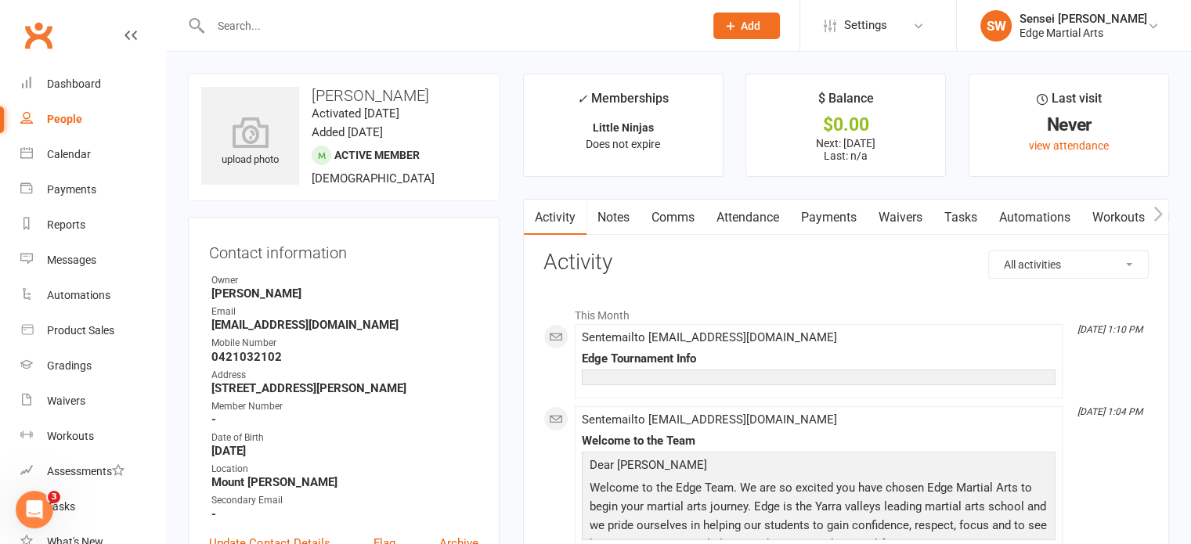
click at [251, 22] on input "text" at bounding box center [449, 26] width 487 height 22
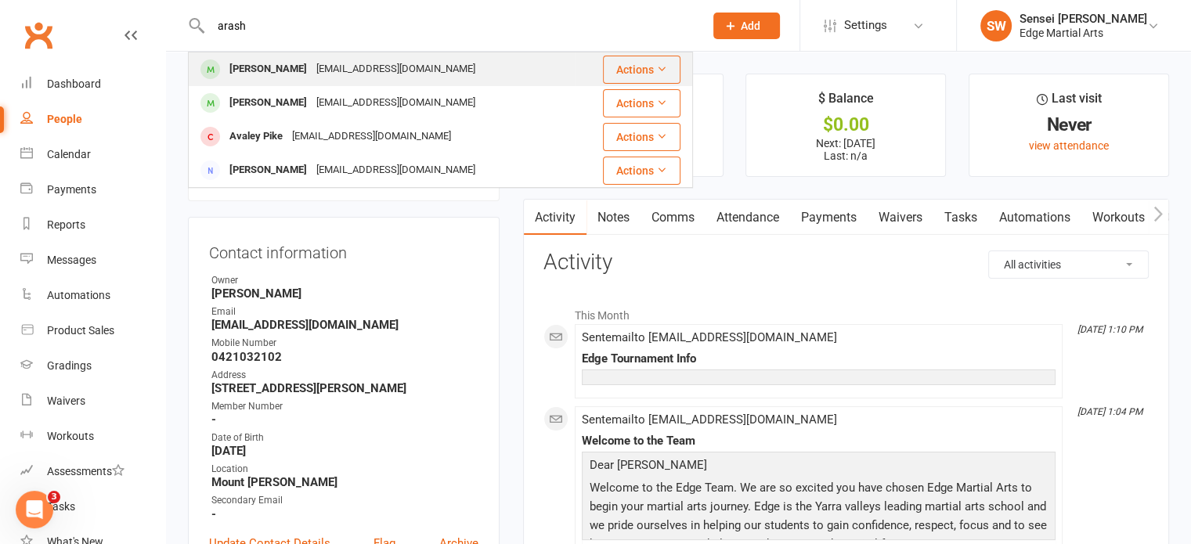
type input "arash"
click at [244, 78] on div "[PERSON_NAME]" at bounding box center [268, 69] width 87 height 23
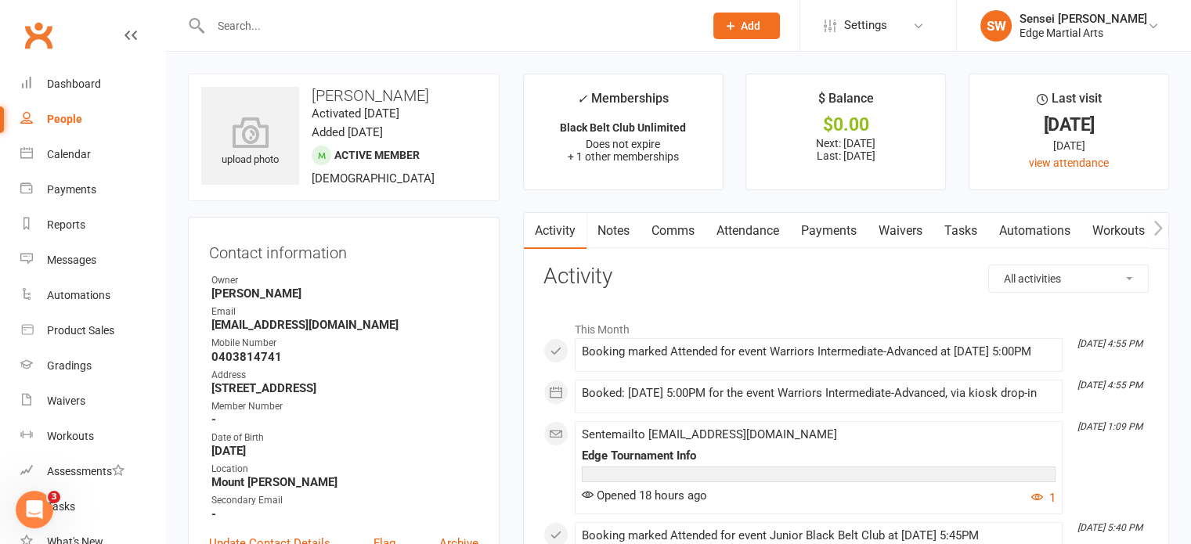
click at [273, 24] on input "text" at bounding box center [449, 26] width 487 height 22
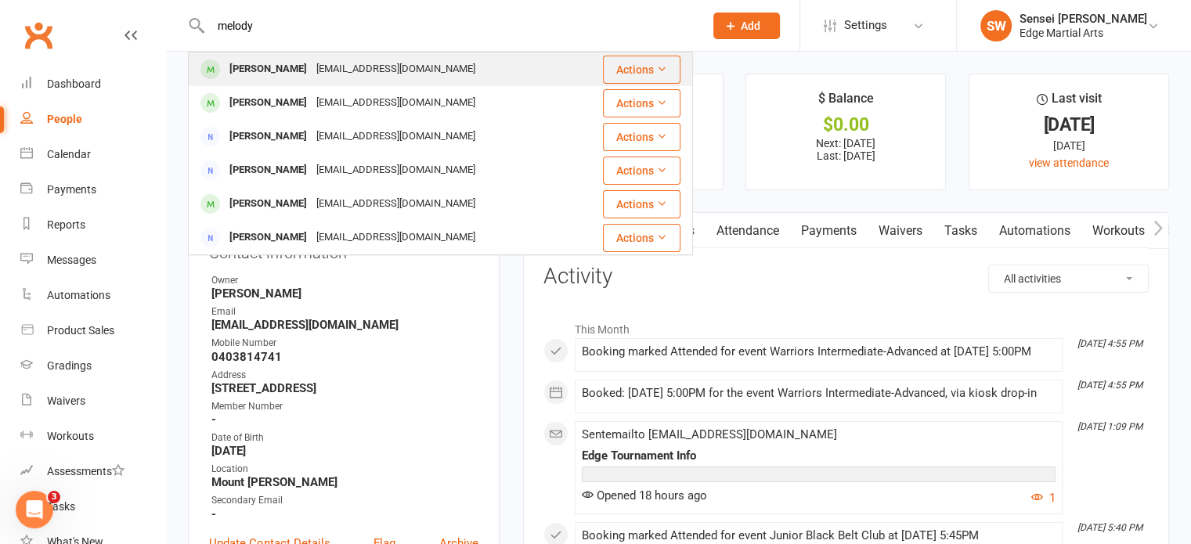
type input "melody"
click at [258, 74] on div "[PERSON_NAME]" at bounding box center [268, 69] width 87 height 23
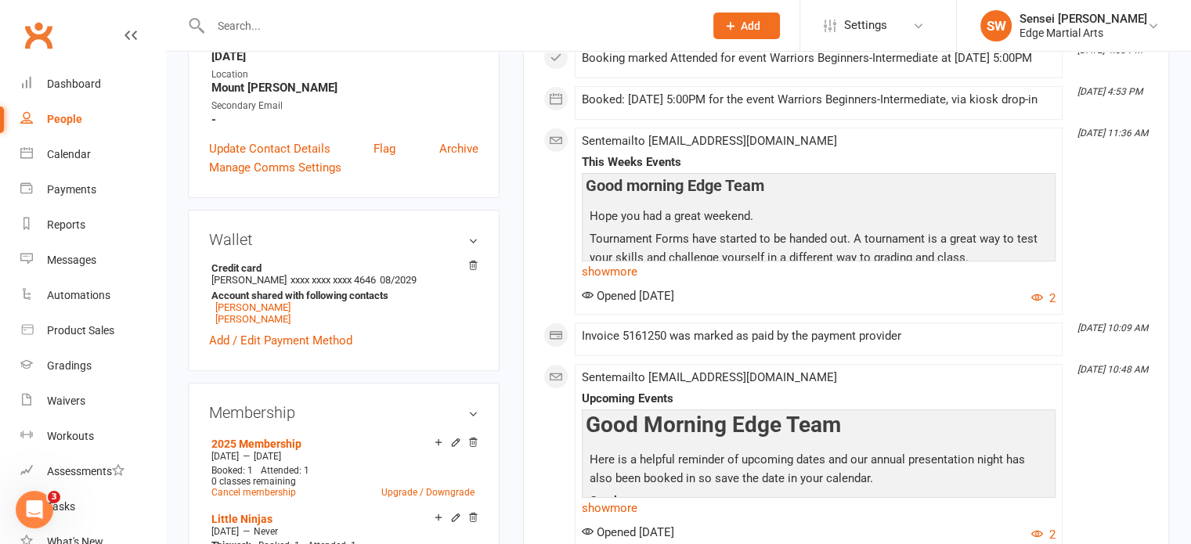
scroll to position [395, 0]
drag, startPoint x: 414, startPoint y: 248, endPoint x: 103, endPoint y: 520, distance: 412.4
click at [103, 520] on link "Tasks" at bounding box center [92, 507] width 145 height 35
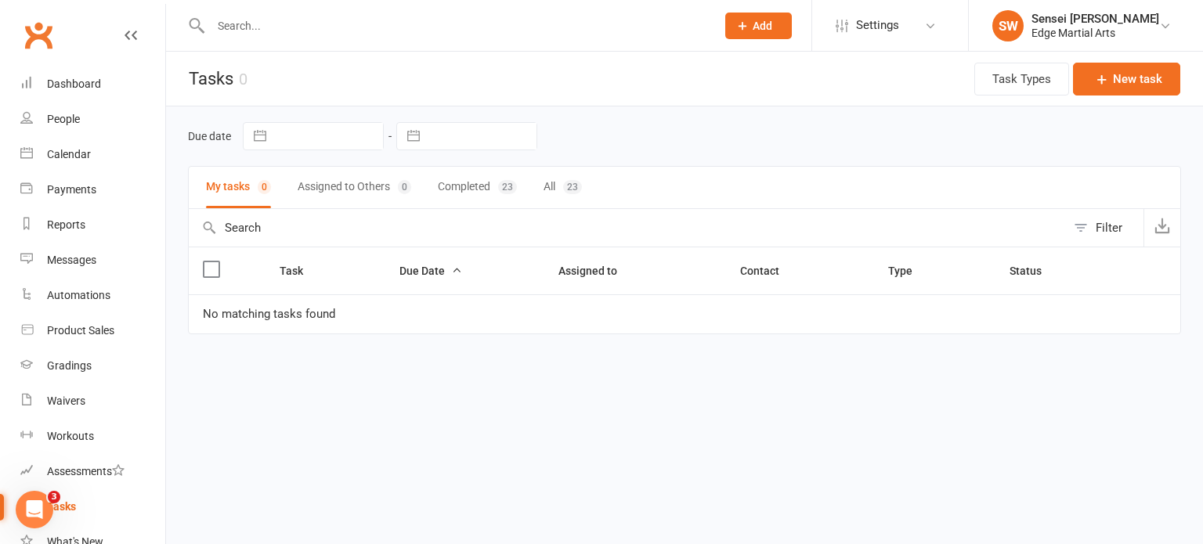
click at [227, 27] on input "text" at bounding box center [455, 26] width 499 height 22
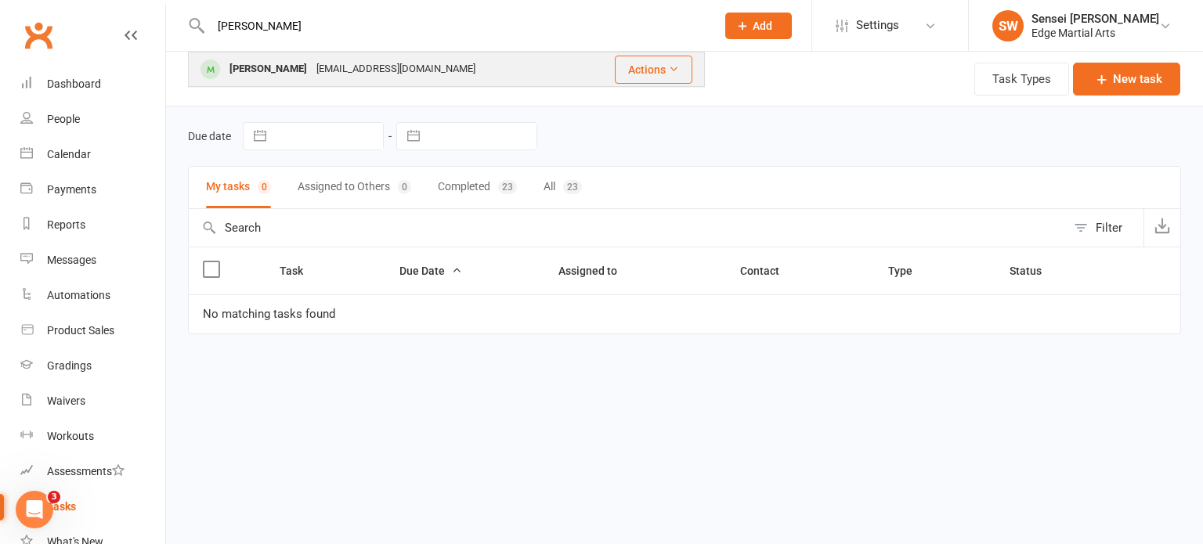
type input "[PERSON_NAME]"
click at [244, 62] on div "[PERSON_NAME]" at bounding box center [268, 69] width 87 height 23
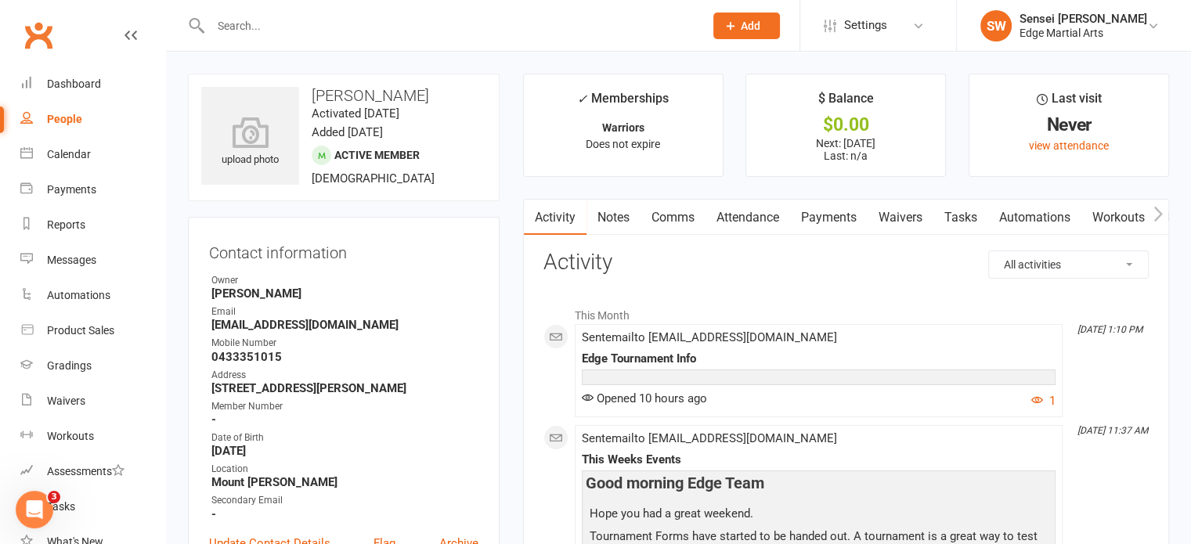
click at [855, 219] on link "Payments" at bounding box center [829, 218] width 78 height 36
